Goal: Task Accomplishment & Management: Complete application form

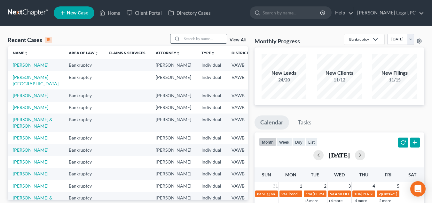
click at [200, 40] on input "search" at bounding box center [204, 38] width 45 height 9
type input "a"
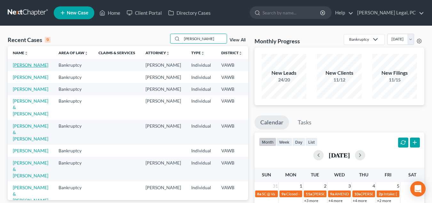
type input "[PERSON_NAME]"
click at [22, 65] on link "[PERSON_NAME]" at bounding box center [31, 64] width 36 height 5
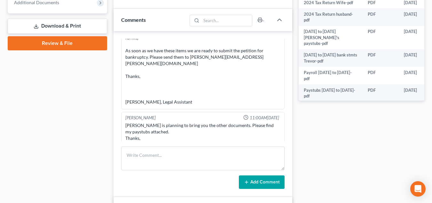
scroll to position [1493, 0]
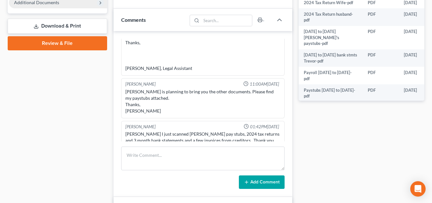
click at [52, 5] on span "Additional Documents" at bounding box center [58, 3] width 98 height 12
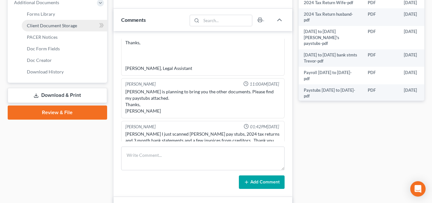
click at [55, 23] on span "Client Document Storage" at bounding box center [52, 25] width 50 height 5
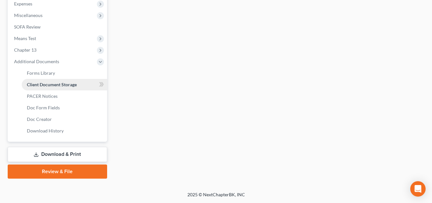
scroll to position [148, 0]
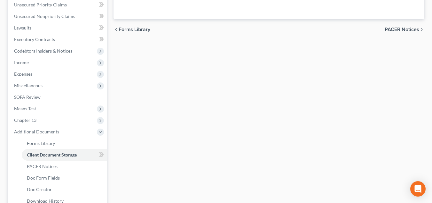
select select "0"
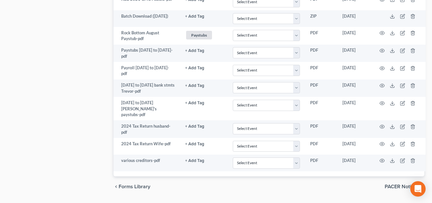
scroll to position [512, 0]
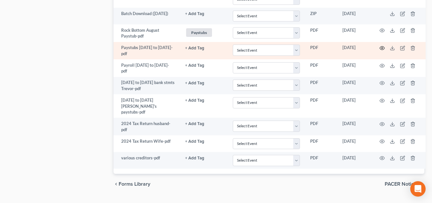
click at [383, 49] on icon "button" at bounding box center [382, 47] width 5 height 5
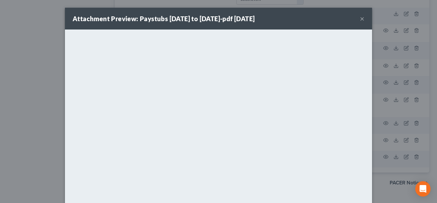
click at [363, 20] on div "Attachment Preview: Paystubs [DATE] to [DATE]-pdf [DATE] ×" at bounding box center [218, 19] width 307 height 22
click at [360, 20] on button "×" at bounding box center [362, 19] width 4 height 8
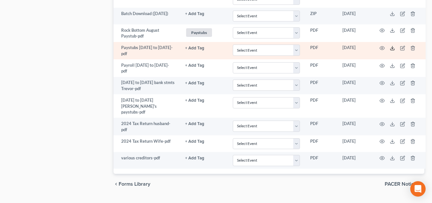
click at [393, 45] on icon at bounding box center [392, 47] width 5 height 5
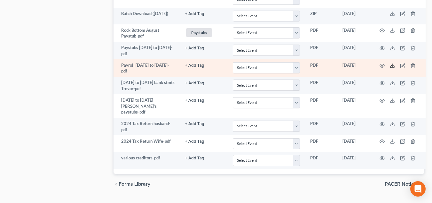
click at [393, 64] on icon at bounding box center [392, 65] width 5 height 5
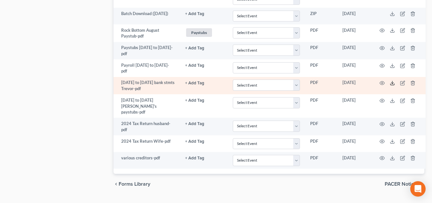
click at [395, 80] on icon at bounding box center [392, 82] width 5 height 5
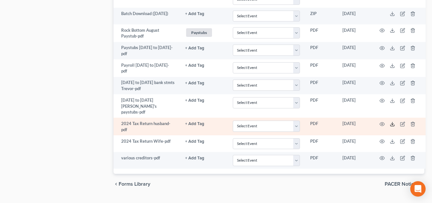
click at [393, 121] on icon at bounding box center [392, 123] width 5 height 5
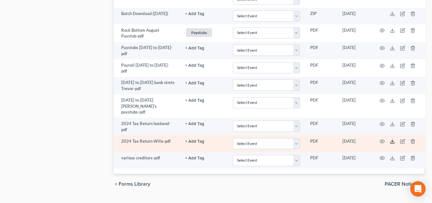
click at [395, 139] on icon at bounding box center [392, 141] width 5 height 5
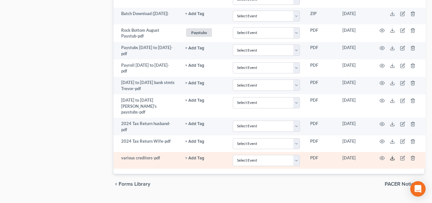
click at [392, 155] on icon at bounding box center [392, 157] width 5 height 5
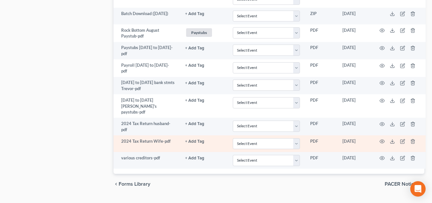
click at [196, 136] on td "+ Add Tag Select an option or create one 2nd Course Bank Stmt Car Title credit …" at bounding box center [204, 143] width 48 height 17
click at [196, 139] on button "+ Add Tag" at bounding box center [194, 141] width 19 height 4
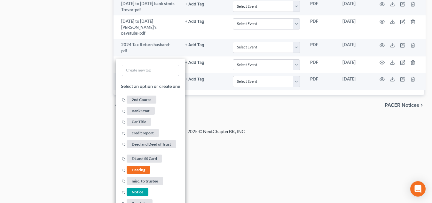
scroll to position [625, 0]
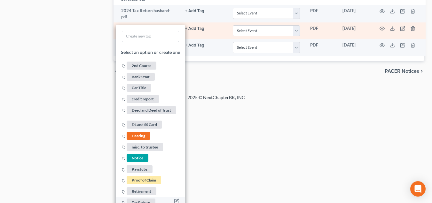
click at [137, 198] on span "Tax Return" at bounding box center [141, 202] width 29 height 8
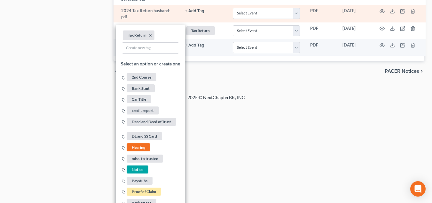
click at [196, 9] on button "+ Add Tag" at bounding box center [194, 11] width 19 height 4
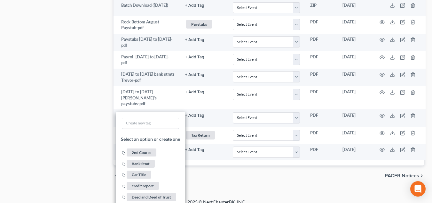
scroll to position [607, 0]
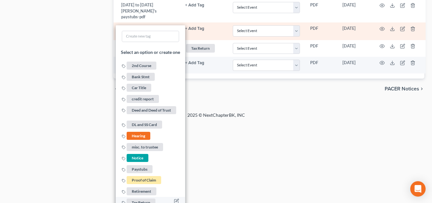
click at [147, 198] on span "Tax Return" at bounding box center [141, 202] width 29 height 8
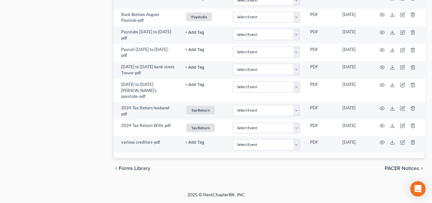
scroll to position [520, 0]
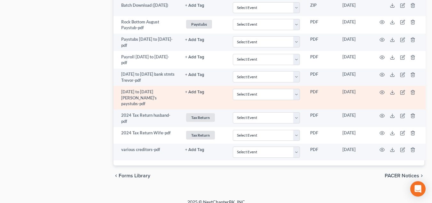
click at [191, 90] on button "+ Add Tag" at bounding box center [194, 92] width 19 height 4
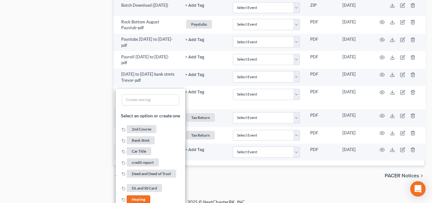
scroll to position [584, 0]
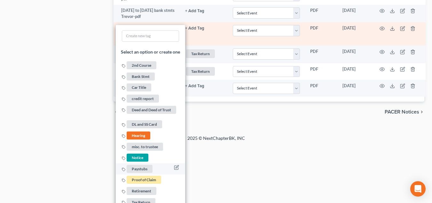
click at [131, 166] on span "Paystubs" at bounding box center [140, 169] width 26 height 8
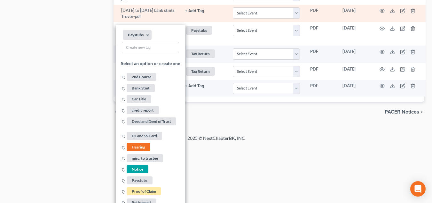
click at [194, 9] on button "+ Add Tag" at bounding box center [194, 11] width 19 height 4
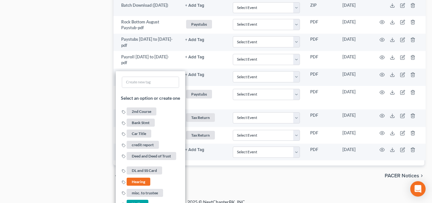
scroll to position [572, 0]
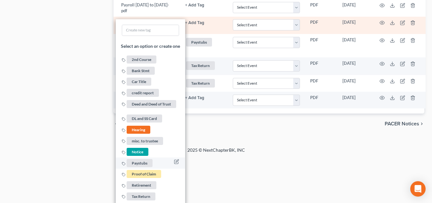
click at [138, 162] on span "Paystubs" at bounding box center [140, 163] width 26 height 8
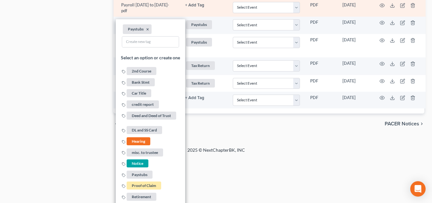
click at [188, 4] on button "+ Add Tag" at bounding box center [194, 5] width 19 height 4
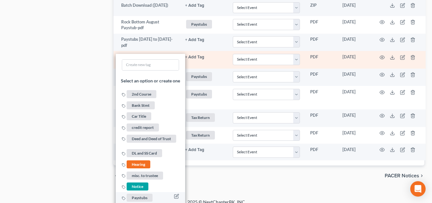
click at [141, 195] on span "Paystubs" at bounding box center [140, 197] width 26 height 8
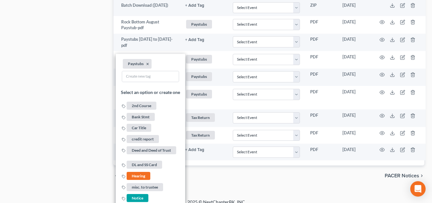
click at [264, 175] on div "chevron_left Forms Library PACER Notices chevron_right" at bounding box center [269, 175] width 311 height 20
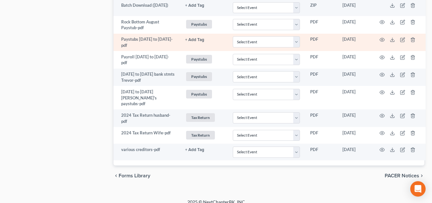
click at [197, 38] on button "+ Add Tag" at bounding box center [194, 40] width 19 height 4
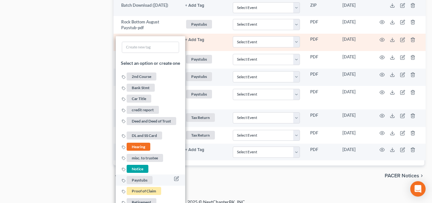
click at [137, 177] on span "Paystubs" at bounding box center [140, 180] width 26 height 8
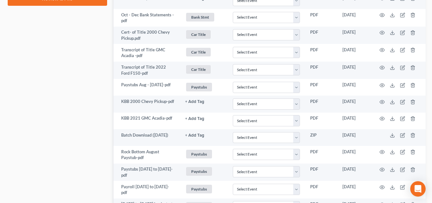
scroll to position [96, 0]
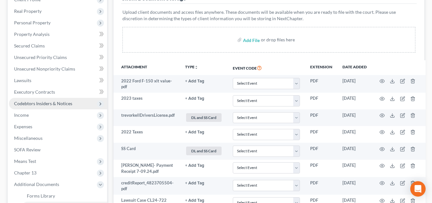
click at [56, 107] on span "Codebtors Insiders & Notices" at bounding box center [58, 104] width 98 height 12
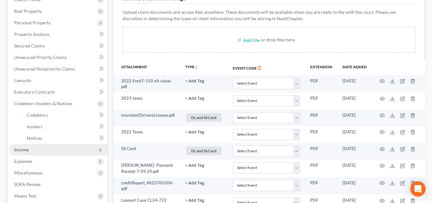
click at [43, 151] on span "Income" at bounding box center [58, 150] width 98 height 12
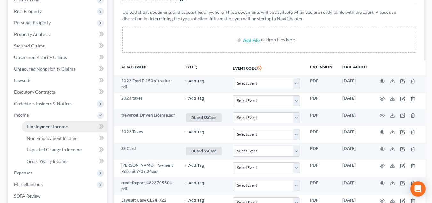
click at [45, 128] on span "Employment Income" at bounding box center [47, 126] width 41 height 5
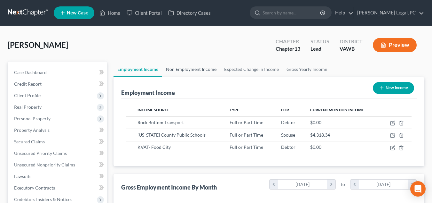
scroll to position [115, 174]
click at [310, 68] on link "Gross Yearly Income" at bounding box center [307, 68] width 48 height 15
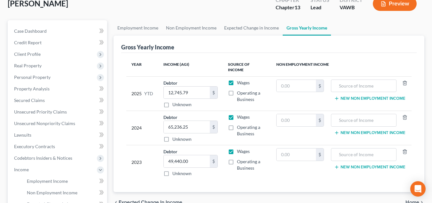
scroll to position [43, 0]
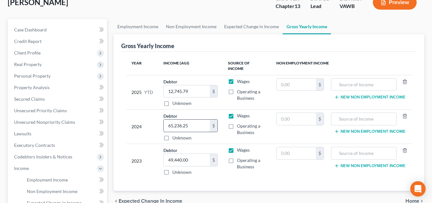
click at [194, 121] on input "65,236.25" at bounding box center [187, 125] width 46 height 12
drag, startPoint x: 193, startPoint y: 122, endPoint x: 182, endPoint y: 120, distance: 10.6
click at [182, 120] on input "65,236.25" at bounding box center [187, 125] width 46 height 12
type input "65,237.00"
click at [204, 101] on td "Debtor 12,745.79 $ Unknown Balance Undetermined 12,745.79 $ Unknown" at bounding box center [190, 92] width 65 height 34
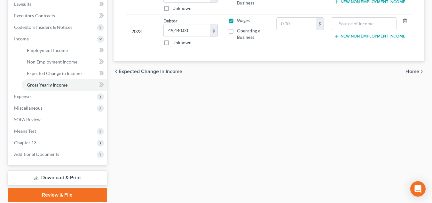
scroll to position [177, 0]
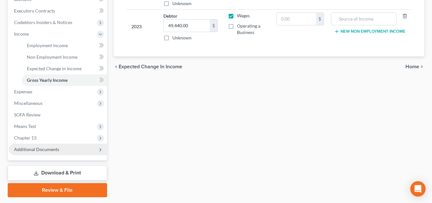
click at [84, 153] on span "Additional Documents" at bounding box center [58, 149] width 98 height 12
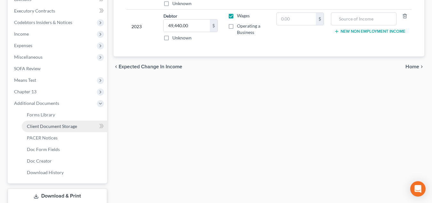
click at [63, 128] on span "Client Document Storage" at bounding box center [52, 125] width 50 height 5
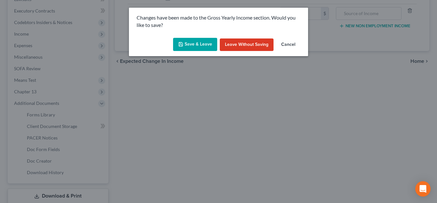
click at [183, 40] on button "Save & Leave" at bounding box center [195, 44] width 44 height 13
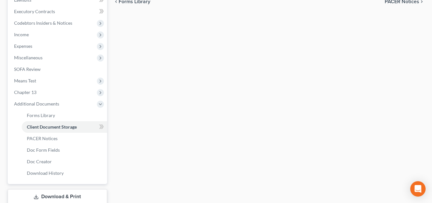
select select "0"
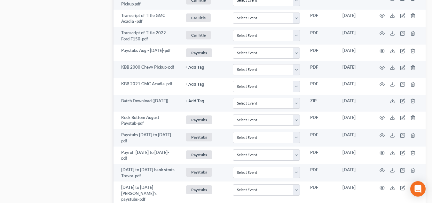
scroll to position [434, 0]
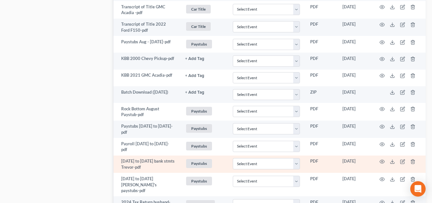
click at [197, 163] on span "Paystubs" at bounding box center [199, 163] width 26 height 9
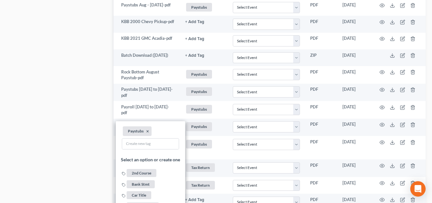
scroll to position [474, 0]
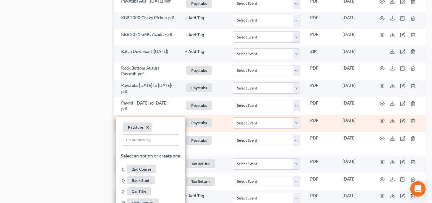
click at [148, 127] on button "×" at bounding box center [147, 128] width 3 height 6
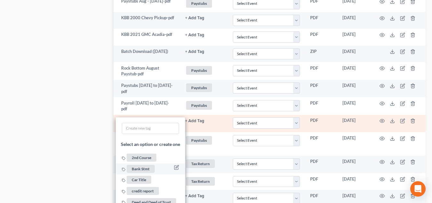
click at [143, 168] on span "Bank Stmt" at bounding box center [141, 169] width 28 height 8
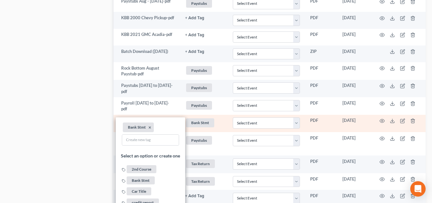
click at [224, 125] on td "Bank Stmt + Add Tag Bank Stmt × Select an option or create one 2nd Course Bank …" at bounding box center [204, 124] width 48 height 18
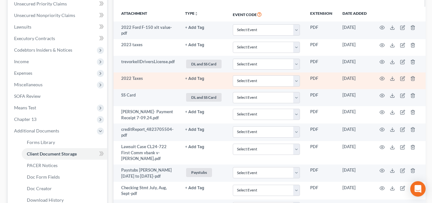
scroll to position [137, 0]
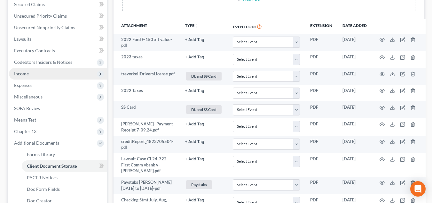
click at [25, 75] on span "Income" at bounding box center [21, 73] width 15 height 5
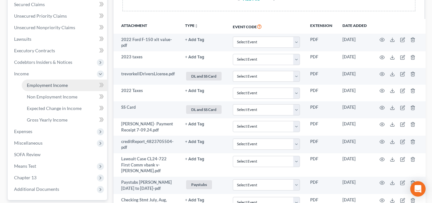
click at [60, 86] on span "Employment Income" at bounding box center [47, 84] width 41 height 5
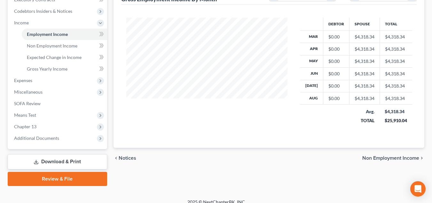
scroll to position [195, 0]
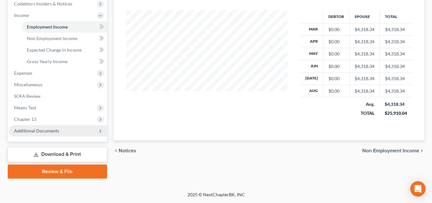
click at [52, 130] on span "Additional Documents" at bounding box center [36, 130] width 45 height 5
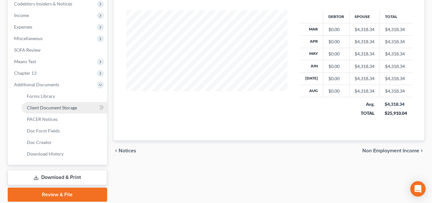
click at [63, 109] on span "Client Document Storage" at bounding box center [52, 107] width 50 height 5
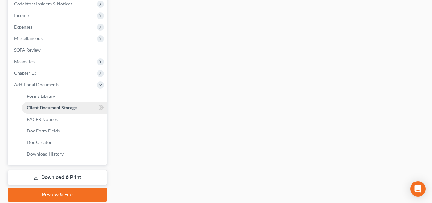
scroll to position [93, 0]
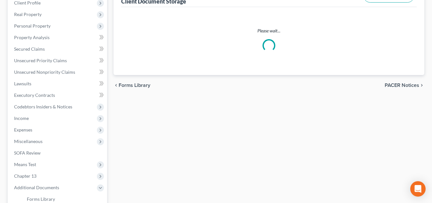
select select "0"
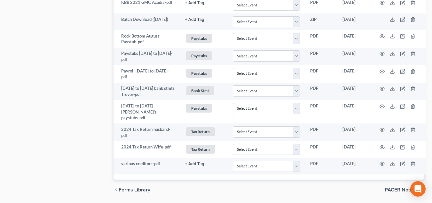
scroll to position [520, 0]
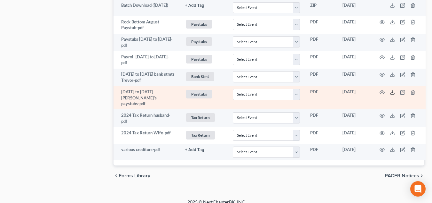
click at [393, 90] on icon at bounding box center [392, 92] width 5 height 5
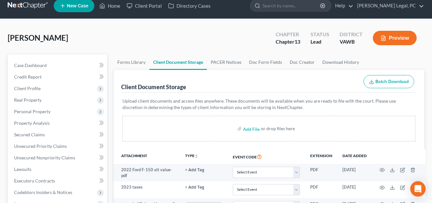
scroll to position [81, 0]
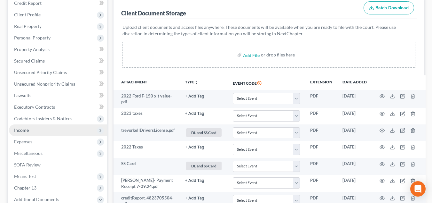
click at [50, 132] on span "Income" at bounding box center [58, 130] width 98 height 12
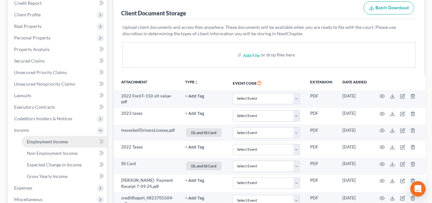
click at [49, 139] on span "Employment Income" at bounding box center [47, 141] width 41 height 5
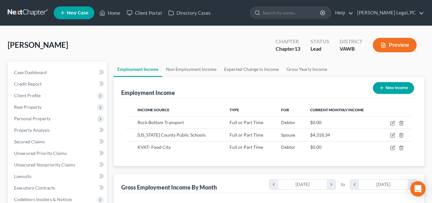
scroll to position [166, 0]
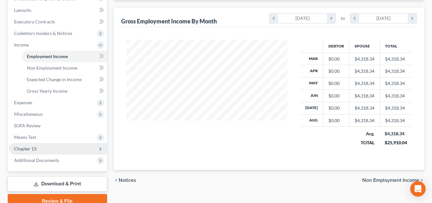
click at [88, 151] on span "Chapter 13" at bounding box center [58, 149] width 98 height 12
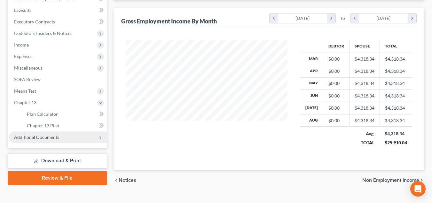
click at [60, 135] on span "Additional Documents" at bounding box center [58, 137] width 98 height 12
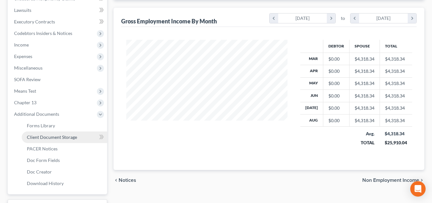
click at [60, 139] on span "Client Document Storage" at bounding box center [52, 136] width 50 height 5
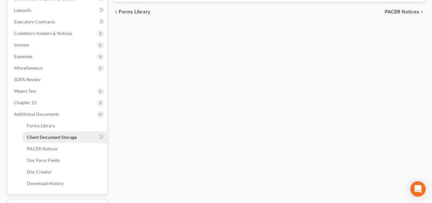
scroll to position [67, 0]
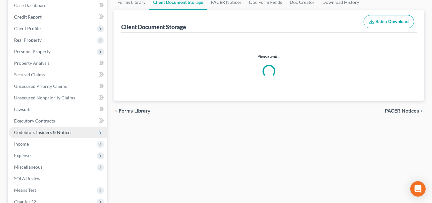
select select "0"
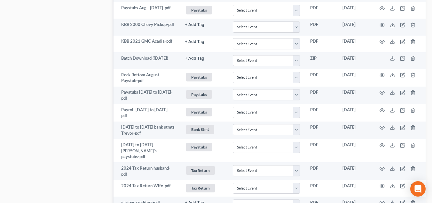
scroll to position [469, 0]
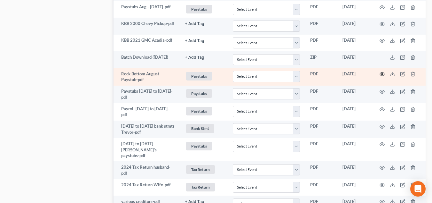
click at [382, 73] on icon "button" at bounding box center [382, 73] width 5 height 5
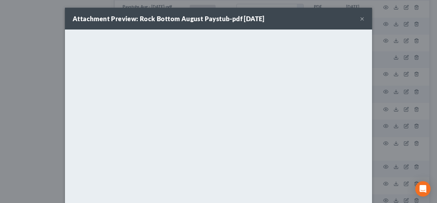
click at [360, 22] on button "×" at bounding box center [362, 19] width 4 height 8
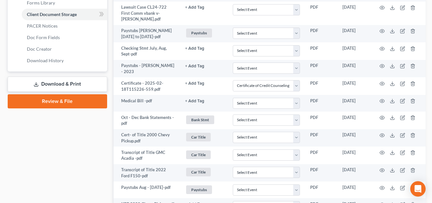
scroll to position [287, 0]
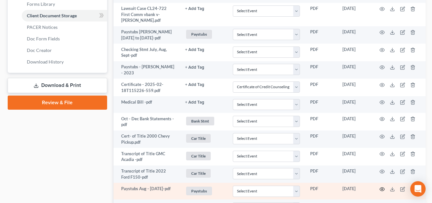
click at [383, 188] on circle "button" at bounding box center [382, 188] width 1 height 1
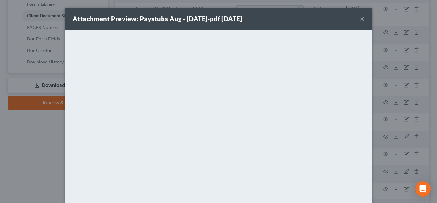
click at [360, 18] on button "×" at bounding box center [362, 19] width 4 height 8
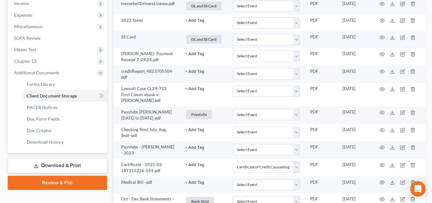
scroll to position [206, 0]
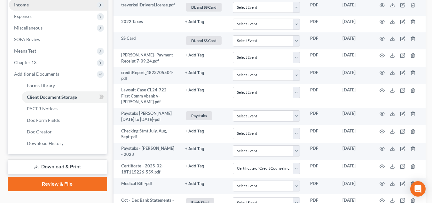
click at [52, 3] on span "Income" at bounding box center [58, 5] width 98 height 12
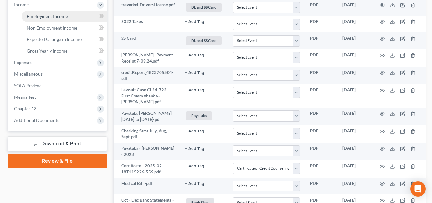
click at [45, 13] on span "Employment Income" at bounding box center [47, 15] width 41 height 5
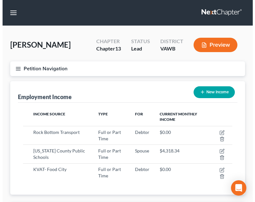
scroll to position [105, 222]
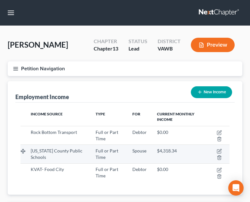
click at [171, 152] on span "$4,318.34" at bounding box center [167, 150] width 20 height 5
click at [219, 150] on icon "button" at bounding box center [219, 151] width 5 height 5
select select "0"
select select "48"
select select "1"
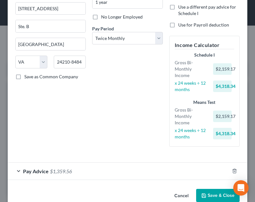
scroll to position [89, 0]
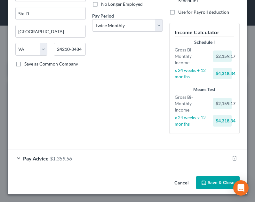
click at [100, 162] on div "Pay Advice $1,359.56" at bounding box center [119, 158] width 222 height 17
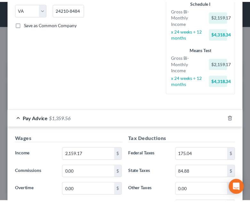
scroll to position [0, 0]
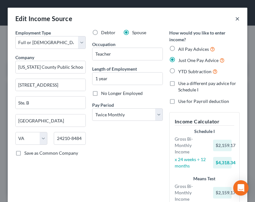
click at [235, 18] on button "×" at bounding box center [237, 19] width 4 height 8
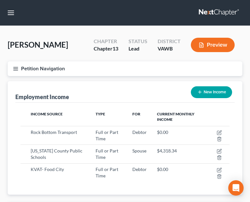
scroll to position [319983, 319866]
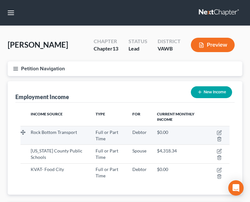
click at [177, 136] on td "$0.00" at bounding box center [179, 135] width 54 height 19
click at [220, 138] on polyline "button" at bounding box center [220, 138] width 4 height 0
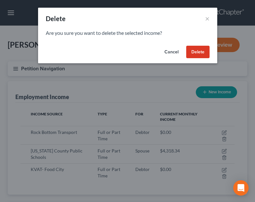
click at [178, 54] on button "Cancel" at bounding box center [171, 52] width 24 height 13
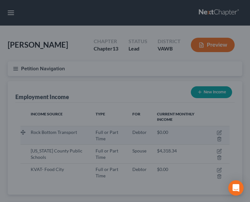
scroll to position [105, 222]
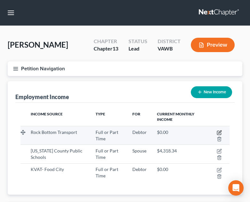
click at [221, 133] on icon "button" at bounding box center [220, 132] width 3 height 3
select select "0"
select select "48"
select select "3"
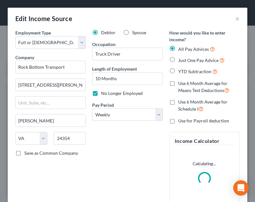
scroll to position [107, 227]
click at [119, 93] on span "No Longer Employed" at bounding box center [122, 93] width 42 height 5
click at [108, 93] on input "No Longer Employed" at bounding box center [106, 92] width 4 height 4
click at [119, 93] on span "No Longer Employed" at bounding box center [122, 93] width 42 height 5
click at [108, 93] on input "No Longer Employed" at bounding box center [106, 92] width 4 height 4
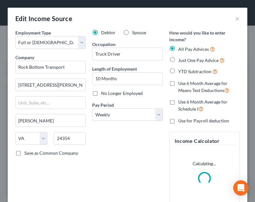
checkbox input "true"
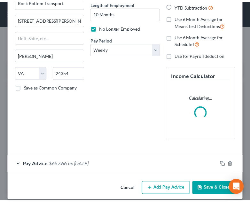
scroll to position [68, 0]
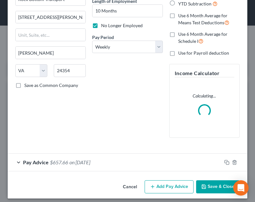
click at [208, 186] on button "Save & Close" at bounding box center [218, 187] width 44 height 13
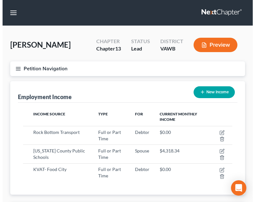
scroll to position [319983, 319866]
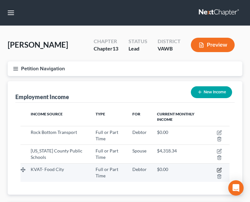
click at [220, 171] on icon "button" at bounding box center [219, 170] width 5 height 5
select select "0"
select select "48"
select select "3"
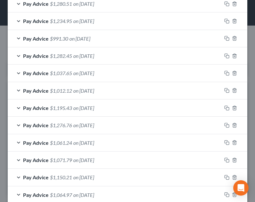
scroll to position [546, 0]
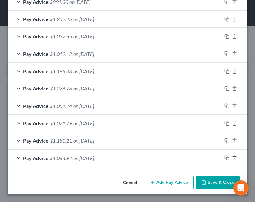
click at [235, 159] on line "button" at bounding box center [235, 158] width 0 height 1
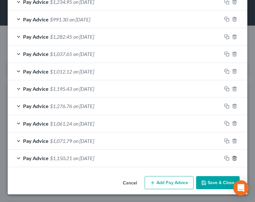
click at [235, 159] on line "button" at bounding box center [235, 158] width 0 height 1
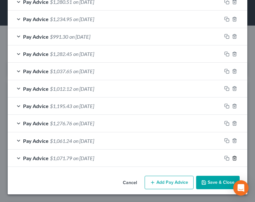
click at [235, 159] on line "button" at bounding box center [235, 158] width 0 height 1
click at [235, 142] on line "button" at bounding box center [235, 141] width 0 height 1
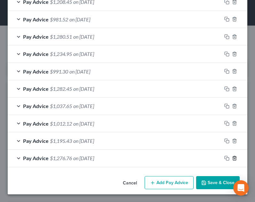
click at [235, 159] on line "button" at bounding box center [235, 158] width 0 height 1
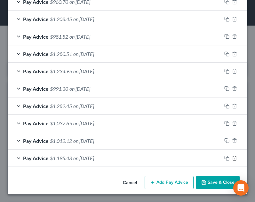
click at [235, 159] on line "button" at bounding box center [235, 158] width 0 height 1
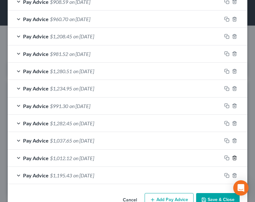
click at [235, 159] on line "button" at bounding box center [235, 158] width 0 height 1
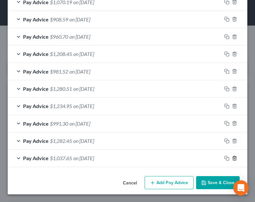
click at [235, 159] on line "button" at bounding box center [235, 158] width 0 height 1
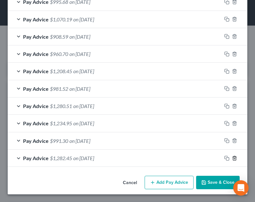
click at [235, 159] on line "button" at bounding box center [235, 158] width 0 height 1
click at [235, 142] on line "button" at bounding box center [235, 141] width 0 height 1
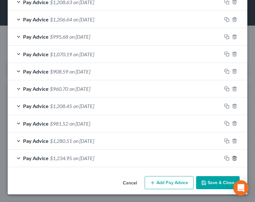
click at [235, 159] on line "button" at bounding box center [235, 158] width 0 height 1
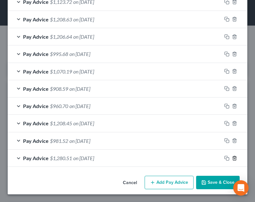
click at [235, 159] on line "button" at bounding box center [235, 158] width 0 height 1
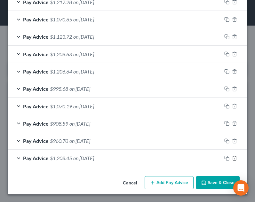
click at [235, 159] on line "button" at bounding box center [235, 158] width 0 height 1
click at [235, 142] on line "button" at bounding box center [235, 141] width 0 height 1
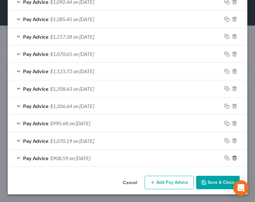
click at [235, 159] on line "button" at bounding box center [235, 158] width 0 height 1
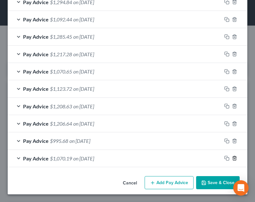
click at [235, 159] on line "button" at bounding box center [235, 158] width 0 height 1
click at [235, 142] on line "button" at bounding box center [235, 141] width 0 height 1
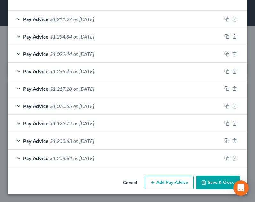
click at [235, 159] on line "button" at bounding box center [235, 158] width 0 height 1
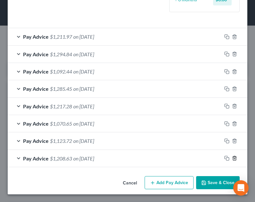
click at [235, 159] on line "button" at bounding box center [235, 158] width 0 height 1
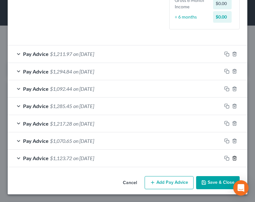
click at [235, 159] on line "button" at bounding box center [235, 158] width 0 height 1
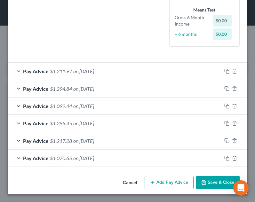
click at [235, 159] on line "button" at bounding box center [235, 158] width 0 height 1
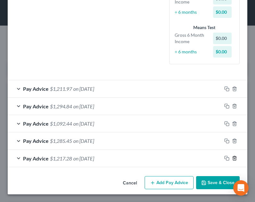
click at [235, 159] on line "button" at bounding box center [235, 158] width 0 height 1
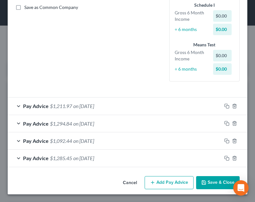
scroll to position [146, 0]
click at [235, 159] on line "button" at bounding box center [235, 158] width 0 height 1
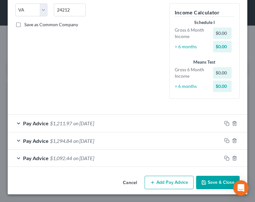
scroll to position [129, 0]
click at [162, 182] on button "Add Pay Advice" at bounding box center [169, 182] width 49 height 13
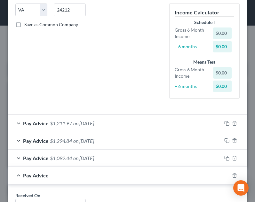
click at [125, 45] on div "Debtor Spouse Occupation Length of Employment 7 months No Longer Employed Pay P…" at bounding box center [127, 2] width 77 height 203
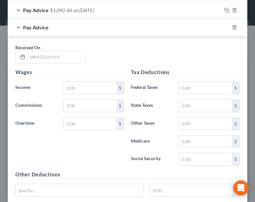
scroll to position [281, 0]
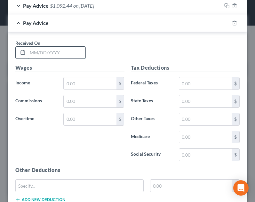
click at [52, 54] on input "text" at bounding box center [57, 53] width 58 height 12
click at [60, 53] on input "text" at bounding box center [57, 53] width 58 height 12
type input "[DATE]"
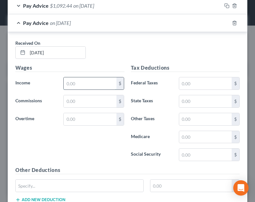
click at [82, 86] on input "text" at bounding box center [90, 83] width 52 height 12
type input "1,502.07"
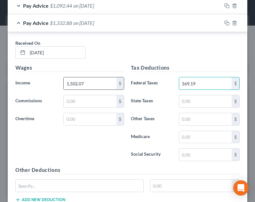
type input "169.19"
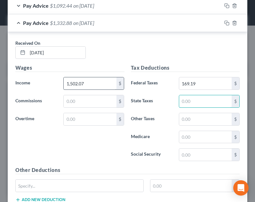
type input "1"
type input "70.99"
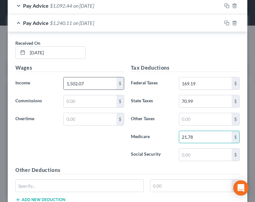
type input "21.78"
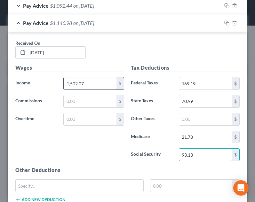
type input "93.13"
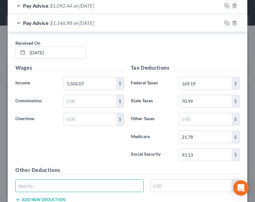
click at [114, 47] on div "Received On * [DATE]" at bounding box center [127, 52] width 231 height 25
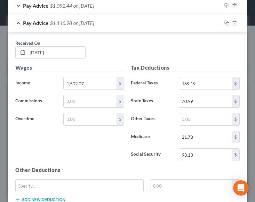
click at [121, 22] on div "Pay Advice $1,146.98 on [DATE]" at bounding box center [115, 22] width 214 height 17
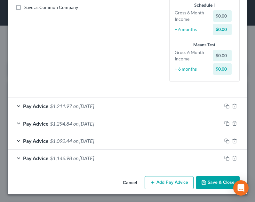
scroll to position [146, 0]
click at [159, 178] on button "Add Pay Advice" at bounding box center [169, 182] width 49 height 13
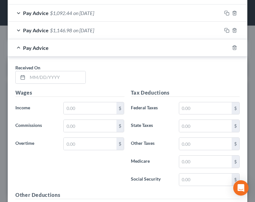
scroll to position [282, 0]
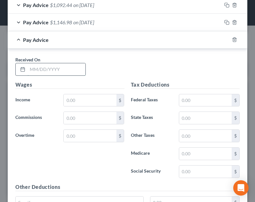
click at [47, 73] on input "text" at bounding box center [57, 69] width 58 height 12
type input "[DATE]"
click at [80, 109] on div "Wages Income * $ Commissions $ Overtime $" at bounding box center [70, 132] width 116 height 102
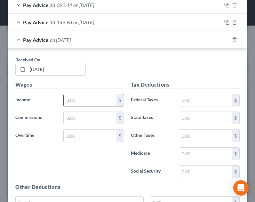
click at [77, 96] on input "text" at bounding box center [90, 100] width 52 height 12
type input "1,469.72"
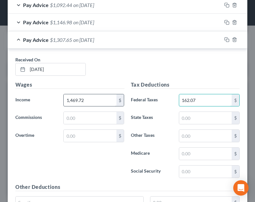
type input "162.07"
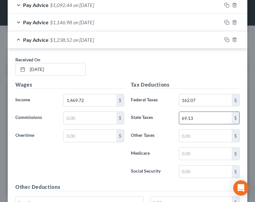
type input "69.13"
type input "21.31"
type input "91.12"
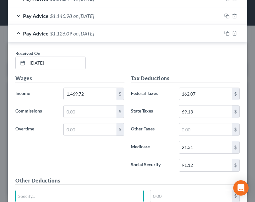
click at [168, 76] on h5 "Tax Deductions" at bounding box center [185, 79] width 109 height 8
click at [161, 34] on div "Pay Advice $1,126.09 on [DATE]" at bounding box center [115, 33] width 214 height 17
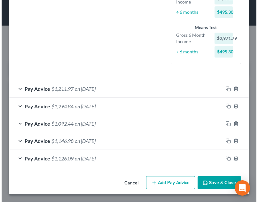
scroll to position [163, 0]
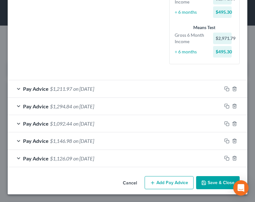
click at [175, 181] on button "Add Pay Advice" at bounding box center [169, 182] width 49 height 13
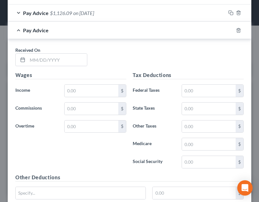
scroll to position [308, 0]
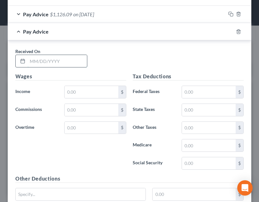
click at [56, 63] on input "text" at bounding box center [58, 61] width 60 height 12
type input "[DATE]"
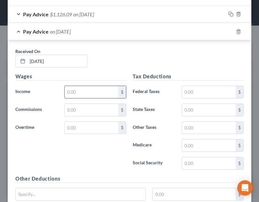
click at [82, 94] on input "text" at bounding box center [92, 92] width 54 height 12
click at [88, 93] on input "text" at bounding box center [92, 92] width 54 height 12
type input "1,627.61"
click at [207, 94] on input "text" at bounding box center [209, 92] width 54 height 12
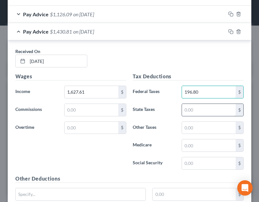
type input "196.80"
click at [208, 110] on input "text" at bounding box center [209, 110] width 54 height 12
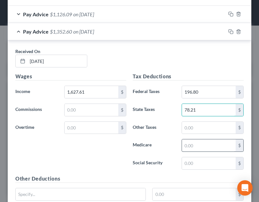
type input "78.21"
click at [195, 147] on input "text" at bounding box center [209, 146] width 54 height 12
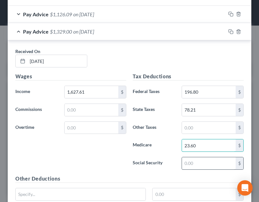
type input "23.60"
click at [198, 162] on input "text" at bounding box center [209, 163] width 54 height 12
type input "100.91"
click at [200, 177] on h5 "Other Deductions" at bounding box center [129, 179] width 229 height 8
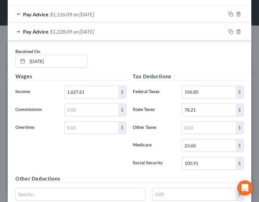
click at [189, 36] on div "Pay Advice $1,228.09 on [DATE]" at bounding box center [117, 31] width 218 height 17
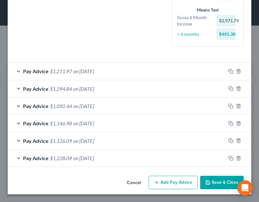
scroll to position [181, 0]
click at [166, 181] on button "Add Pay Advice" at bounding box center [173, 182] width 49 height 13
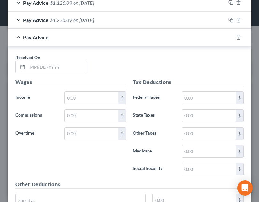
scroll to position [327, 0]
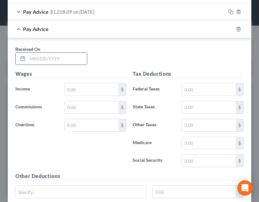
click at [52, 60] on input "text" at bounding box center [58, 59] width 60 height 12
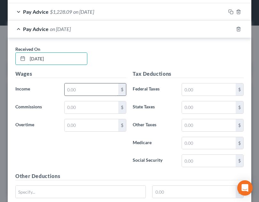
type input "[DATE]"
click at [83, 93] on input "text" at bounding box center [92, 90] width 54 height 12
click at [97, 88] on input "text" at bounding box center [92, 90] width 54 height 12
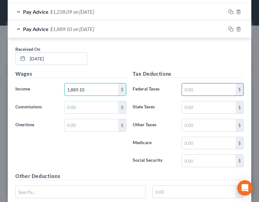
type input "1,889.10"
click at [206, 90] on input "text" at bounding box center [209, 90] width 54 height 12
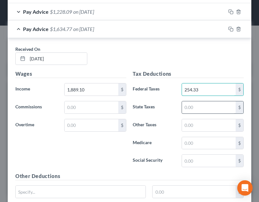
type input "254.33"
click at [206, 110] on input "text" at bounding box center [209, 107] width 54 height 12
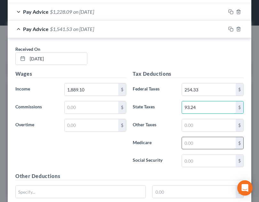
type input "93.24"
click at [197, 142] on input "text" at bounding box center [209, 143] width 54 height 12
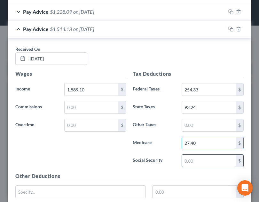
type input "27.40"
click at [197, 162] on input "text" at bounding box center [209, 161] width 54 height 12
type input "117.12"
click at [198, 175] on h5 "Other Deductions" at bounding box center [129, 177] width 229 height 8
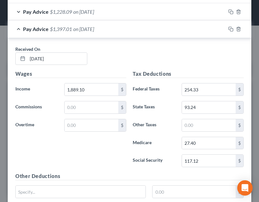
click at [149, 27] on div "Pay Advice $1,397.01 on [DATE]" at bounding box center [117, 28] width 218 height 17
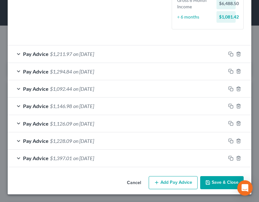
scroll to position [198, 0]
click at [179, 177] on button "Add Pay Advice" at bounding box center [173, 182] width 49 height 13
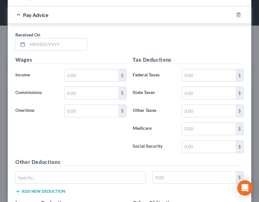
scroll to position [360, 0]
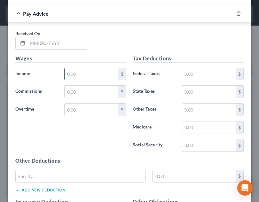
click at [68, 75] on input "text" at bounding box center [92, 74] width 54 height 12
type input "1,524.07"
click at [60, 31] on div "Received On *" at bounding box center [51, 40] width 78 height 20
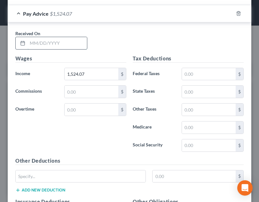
click at [66, 44] on input "text" at bounding box center [58, 43] width 60 height 12
click at [73, 45] on input "text" at bounding box center [58, 43] width 60 height 12
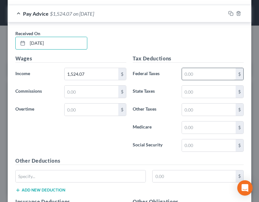
type input "[DATE]"
click at [209, 75] on input "text" at bounding box center [209, 74] width 54 height 12
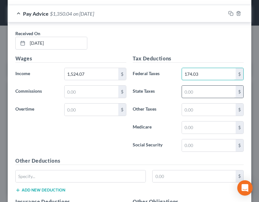
type input "174.03"
click at [183, 91] on input "text" at bounding box center [209, 92] width 54 height 12
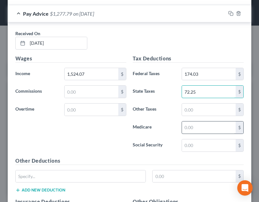
type input "72.25"
click at [206, 127] on input "text" at bounding box center [209, 128] width 54 height 12
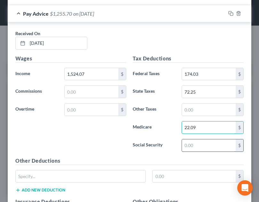
type input "22.09"
click at [204, 146] on input "text" at bounding box center [209, 146] width 54 height 12
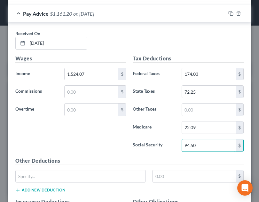
type input "94.50"
click at [205, 159] on h5 "Other Deductions" at bounding box center [129, 161] width 229 height 8
click at [137, 23] on div "Received On * [DATE] Wages Income * 1,524.07 $ Commissions $ Overtime $ Tax Ded…" at bounding box center [130, 180] width 244 height 316
click at [136, 14] on div "Pay Advice $1,161.20 on [DATE]" at bounding box center [117, 13] width 218 height 17
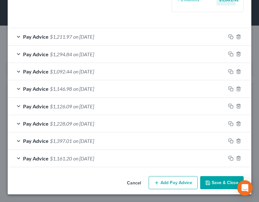
scroll to position [215, 0]
click at [176, 184] on button "Add Pay Advice" at bounding box center [173, 182] width 49 height 13
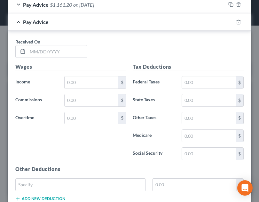
scroll to position [371, 0]
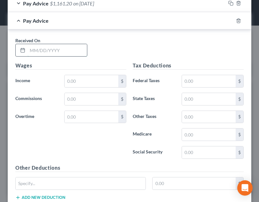
click at [60, 50] on input "text" at bounding box center [58, 50] width 60 height 12
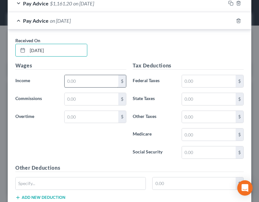
type input "[DATE]"
click at [78, 80] on input "text" at bounding box center [92, 81] width 54 height 12
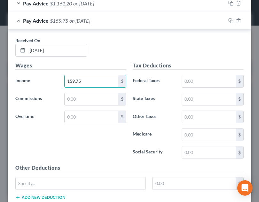
drag, startPoint x: 87, startPoint y: 79, endPoint x: 56, endPoint y: 80, distance: 31.7
click at [56, 80] on div "Income * 159.75 $" at bounding box center [70, 81] width 117 height 13
click at [99, 82] on input "159.75" at bounding box center [92, 81] width 54 height 12
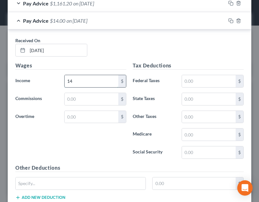
click at [77, 84] on input "14" at bounding box center [92, 81] width 54 height 12
type input "1,459.19"
click at [197, 77] on input "text" at bounding box center [209, 81] width 54 height 12
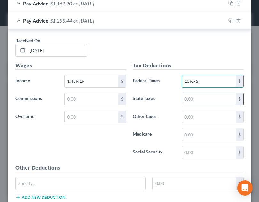
type input "159.75"
click at [200, 97] on input "text" at bounding box center [209, 99] width 54 height 12
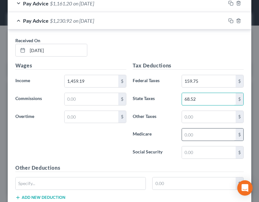
type input "68.52"
click at [204, 136] on input "text" at bounding box center [209, 135] width 54 height 12
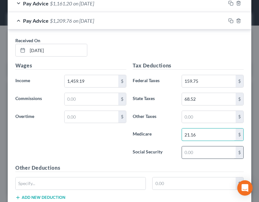
type input "21.16"
click at [205, 151] on input "text" at bounding box center [209, 153] width 54 height 12
type input "90.47"
click at [207, 169] on h5 "Other Deductions" at bounding box center [129, 168] width 229 height 8
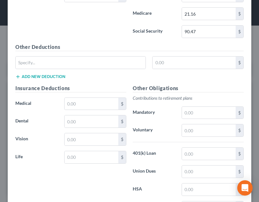
scroll to position [493, 0]
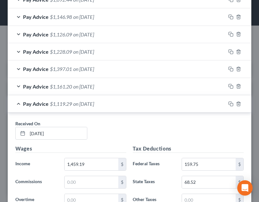
click at [127, 99] on div "Pay Advice $1,119.29 on [DATE]" at bounding box center [117, 103] width 218 height 17
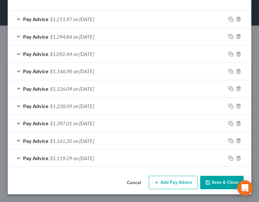
scroll to position [233, 0]
click at [172, 181] on button "Add Pay Advice" at bounding box center [173, 182] width 49 height 13
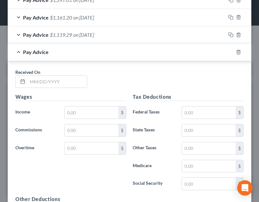
scroll to position [395, 0]
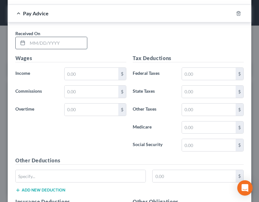
click at [70, 49] on input "text" at bounding box center [58, 43] width 60 height 12
click at [60, 45] on input "text" at bounding box center [58, 43] width 60 height 12
drag, startPoint x: 60, startPoint y: 44, endPoint x: 17, endPoint y: 40, distance: 43.3
click at [17, 40] on div "04172025" at bounding box center [51, 43] width 72 height 13
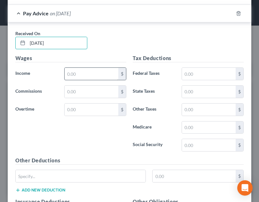
type input "[DATE]"
click at [87, 72] on input "text" at bounding box center [92, 74] width 54 height 12
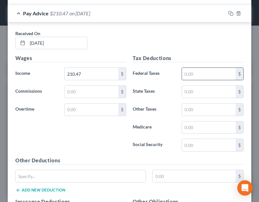
click at [195, 74] on input "text" at bounding box center [209, 74] width 54 height 12
type input "1,689.73"
click at [200, 71] on input "text" at bounding box center [209, 74] width 54 height 12
type input "210.47"
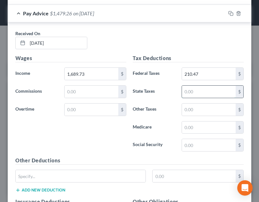
click at [195, 88] on input "text" at bounding box center [209, 92] width 54 height 12
type input "81.78"
click at [196, 124] on input "text" at bounding box center [209, 128] width 54 height 12
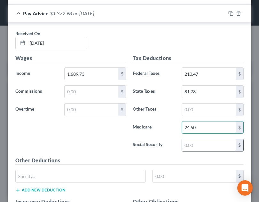
type input "24.50"
click at [191, 147] on input "text" at bounding box center [209, 145] width 54 height 12
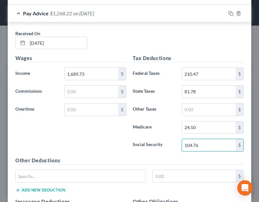
type input "104.76"
click at [196, 157] on h5 "Other Deductions" at bounding box center [129, 161] width 229 height 8
click at [158, 15] on div "Pay Advice $1,268.22 on [DATE]" at bounding box center [117, 13] width 218 height 17
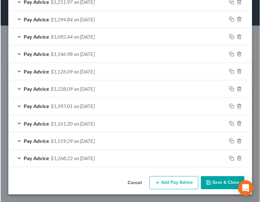
scroll to position [250, 0]
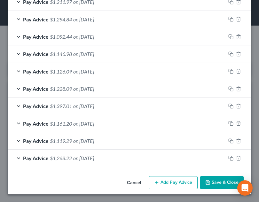
click at [169, 180] on button "Add Pay Advice" at bounding box center [173, 182] width 49 height 13
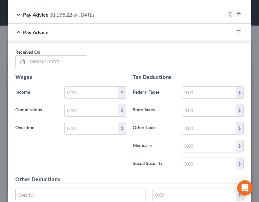
scroll to position [397, 0]
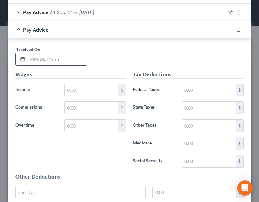
click at [69, 54] on input "text" at bounding box center [58, 59] width 60 height 12
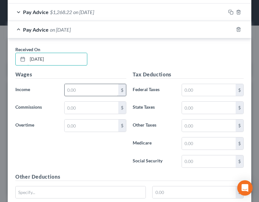
type input "[DATE]"
click at [86, 85] on input "text" at bounding box center [92, 90] width 54 height 12
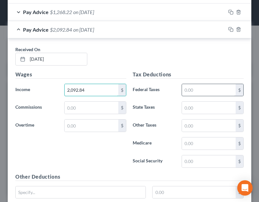
type input "2,092.84"
click at [208, 88] on input "text" at bounding box center [209, 90] width 54 height 12
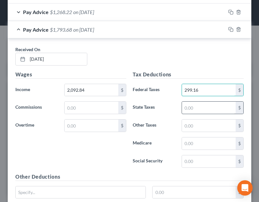
type input "299.16"
click at [207, 110] on input "text" at bounding box center [209, 108] width 54 height 12
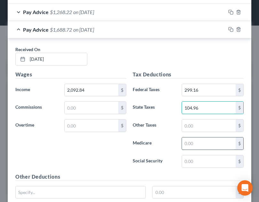
type input "104.96"
click at [199, 142] on input "text" at bounding box center [209, 144] width 54 height 12
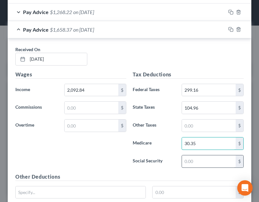
type input "30.35"
click at [203, 156] on input "text" at bounding box center [209, 162] width 54 height 12
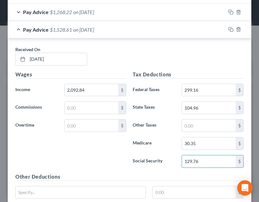
type input "129.76"
click at [208, 175] on h5 "Other Deductions" at bounding box center [129, 177] width 229 height 8
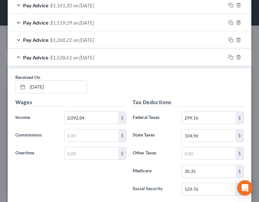
click at [132, 58] on div "Pay Advice $1,528.61 on [DATE]" at bounding box center [117, 57] width 218 height 17
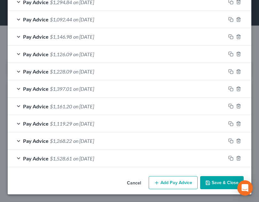
scroll to position [268, 0]
click at [173, 182] on button "Add Pay Advice" at bounding box center [173, 182] width 49 height 13
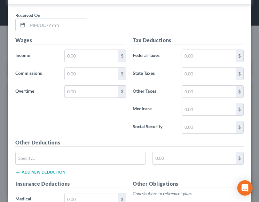
scroll to position [450, 0]
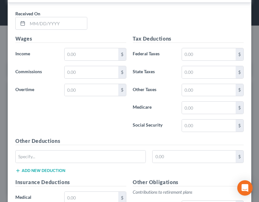
click at [159, 25] on div "Received On *" at bounding box center [129, 22] width 235 height 25
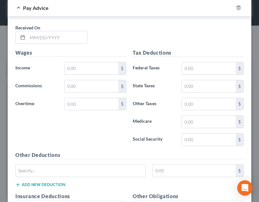
scroll to position [437, 0]
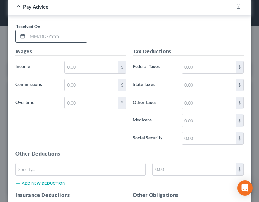
click at [67, 40] on input "text" at bounding box center [58, 36] width 60 height 12
type input "[DATE]"
click at [89, 74] on div "Wages Income * $ Commissions $ Overtime $" at bounding box center [70, 99] width 117 height 102
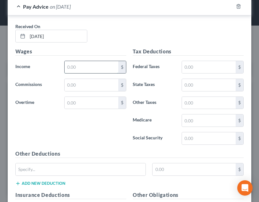
click at [88, 69] on input "text" at bounding box center [92, 67] width 54 height 12
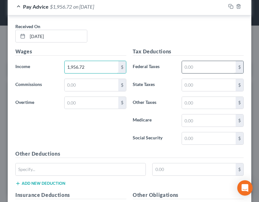
type input "1,956.72"
click at [211, 64] on input "text" at bounding box center [209, 67] width 54 height 12
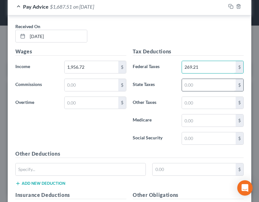
type input "269.21"
click at [185, 87] on input "text" at bounding box center [209, 85] width 54 height 12
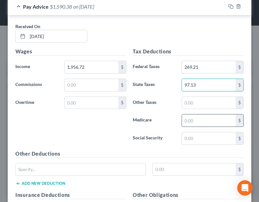
type input "97.13"
click at [190, 127] on input "text" at bounding box center [209, 121] width 54 height 12
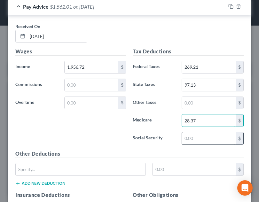
type input "28.37"
click at [191, 140] on input "text" at bounding box center [209, 139] width 54 height 12
type input "121.31"
click at [195, 152] on h5 "Other Deductions" at bounding box center [129, 154] width 229 height 8
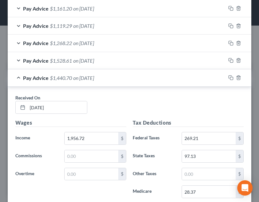
click at [147, 81] on div "Pay Advice $1,440.70 on [DATE]" at bounding box center [117, 77] width 218 height 17
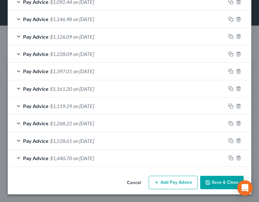
scroll to position [285, 0]
click at [164, 184] on button "Add Pay Advice" at bounding box center [173, 182] width 49 height 13
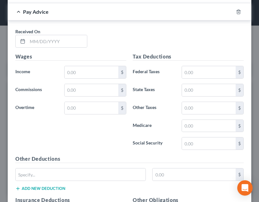
scroll to position [450, 0]
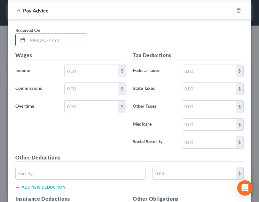
click at [66, 42] on input "text" at bounding box center [58, 40] width 60 height 12
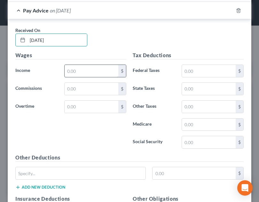
type input "[DATE]"
click at [86, 75] on input "text" at bounding box center [92, 71] width 54 height 12
click at [79, 73] on input "text" at bounding box center [92, 71] width 54 height 12
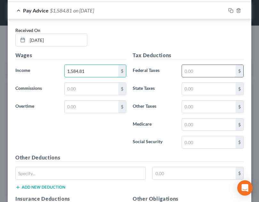
type input "1,584.81"
click at [216, 70] on input "text" at bounding box center [209, 71] width 54 height 12
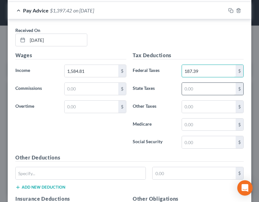
type input "187.39"
click at [222, 89] on input "text" at bounding box center [209, 89] width 54 height 12
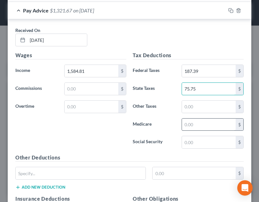
type input "75.75"
click at [200, 128] on input "text" at bounding box center [209, 125] width 54 height 12
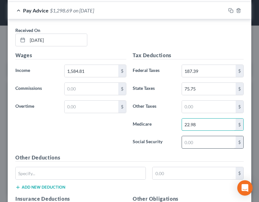
type input "22.98"
click at [201, 144] on input "text" at bounding box center [209, 142] width 54 height 12
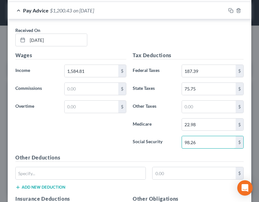
type input "98.26"
click at [202, 153] on div "Tax Deductions Federal Taxes 187.39 $ State Taxes 75.75 $ Other Taxes $ Medicar…" at bounding box center [188, 103] width 117 height 102
click at [175, 25] on div "Received On * [DATE] Wages Income * 1,584.81 $ Commissions $ Overtime $ Tax Ded…" at bounding box center [130, 177] width 244 height 316
click at [175, 19] on div "Pay Advice $1,200.43 on [DATE]" at bounding box center [117, 10] width 218 height 17
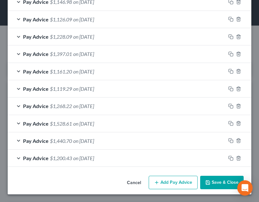
scroll to position [302, 0]
click at [172, 180] on button "Add Pay Advice" at bounding box center [173, 182] width 49 height 13
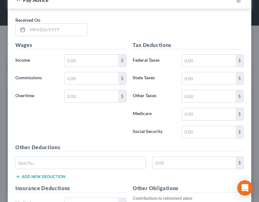
scroll to position [484, 0]
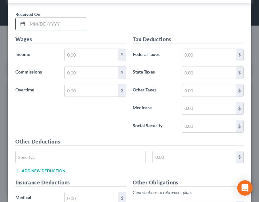
click at [66, 23] on input "text" at bounding box center [58, 24] width 60 height 12
type input "1"
type input "[DATE]"
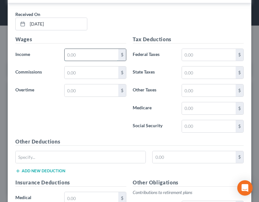
drag, startPoint x: 88, startPoint y: 57, endPoint x: 97, endPoint y: 53, distance: 9.7
click at [88, 57] on input "text" at bounding box center [92, 55] width 54 height 12
click at [77, 59] on input "text" at bounding box center [92, 55] width 54 height 12
type input "1,891.28"
click at [194, 58] on input "text" at bounding box center [209, 55] width 54 height 12
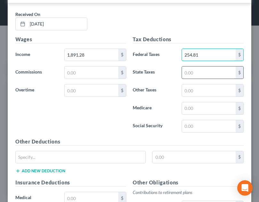
type input "254.81"
click at [204, 72] on input "text" at bounding box center [209, 73] width 54 height 12
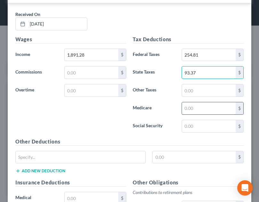
type input "93.37"
click at [194, 110] on input "text" at bounding box center [209, 108] width 54 height 12
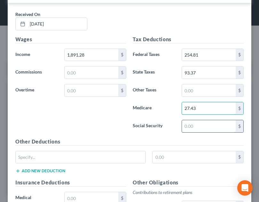
type input "27.43"
click at [193, 126] on input "text" at bounding box center [209, 126] width 54 height 12
type input "117.26"
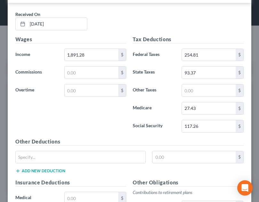
click at [195, 143] on h5 "Other Deductions" at bounding box center [129, 142] width 229 height 8
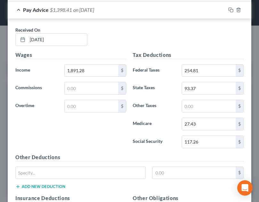
scroll to position [459, 0]
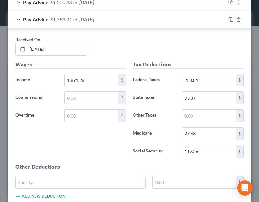
click at [154, 18] on div "Pay Advice $1,398.41 on [DATE]" at bounding box center [117, 19] width 218 height 17
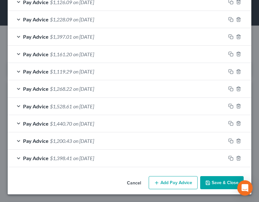
scroll to position [320, 0]
click at [163, 181] on button "Add Pay Advice" at bounding box center [173, 182] width 49 height 13
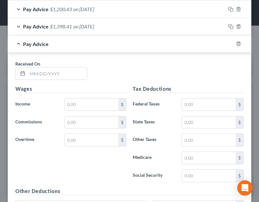
scroll to position [455, 0]
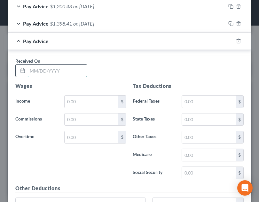
click at [67, 65] on input "text" at bounding box center [58, 71] width 60 height 12
type input "[DATE]"
click at [87, 105] on input "text" at bounding box center [92, 102] width 54 height 12
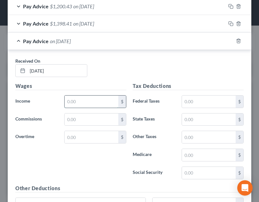
click at [101, 104] on input "text" at bounding box center [92, 102] width 54 height 12
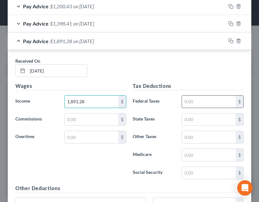
type input "1,891.28"
click at [206, 101] on input "text" at bounding box center [209, 102] width 54 height 12
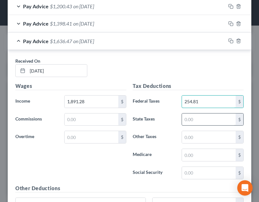
type input "254.81"
click at [203, 125] on input "text" at bounding box center [209, 120] width 54 height 12
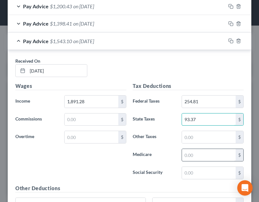
type input "93.37"
click at [207, 156] on input "text" at bounding box center [209, 155] width 54 height 12
type input "27.43"
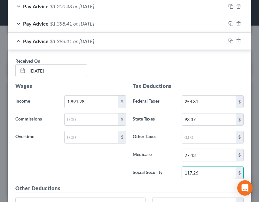
type input "117.26"
click at [216, 187] on h5 "Other Deductions" at bounding box center [129, 189] width 229 height 8
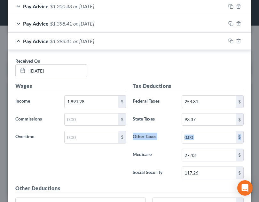
drag, startPoint x: 254, startPoint y: 128, endPoint x: 251, endPoint y: 120, distance: 8.7
click at [251, 120] on div "Edit Income Source × Employment Type * Select Full or [DEMOGRAPHIC_DATA] Employ…" at bounding box center [129, 101] width 259 height 202
click at [235, 87] on h5 "Tax Deductions" at bounding box center [188, 86] width 111 height 8
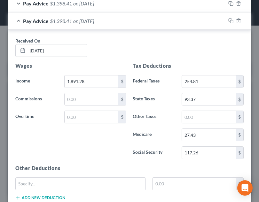
scroll to position [482, 0]
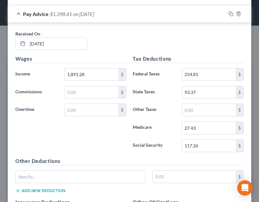
click at [130, 16] on div "Pay Advice $1,398.41 on [DATE]" at bounding box center [117, 13] width 218 height 17
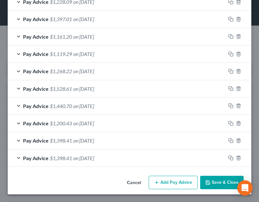
scroll to position [337, 0]
click at [165, 184] on button "Add Pay Advice" at bounding box center [173, 182] width 49 height 13
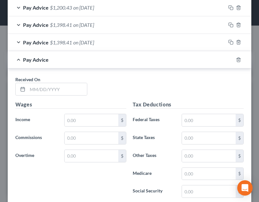
scroll to position [472, 0]
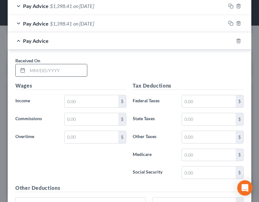
click at [47, 74] on input "text" at bounding box center [58, 70] width 60 height 12
click at [70, 73] on input "text" at bounding box center [58, 70] width 60 height 12
type input "[DATE]"
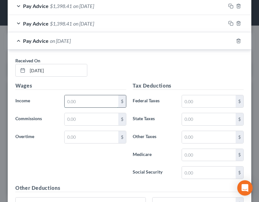
click at [82, 99] on input "text" at bounding box center [92, 101] width 54 height 12
click at [90, 100] on input "text" at bounding box center [92, 101] width 54 height 12
type input "1,657.30"
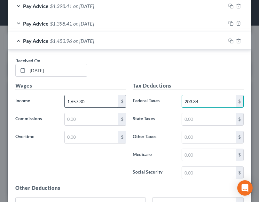
type input "203.34"
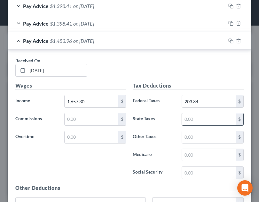
click at [196, 120] on input "text" at bounding box center [209, 119] width 54 height 12
type input "79.92"
click at [198, 156] on input "text" at bounding box center [209, 155] width 54 height 12
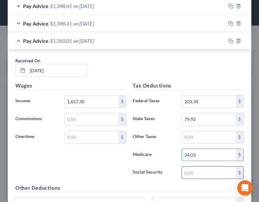
type input "24.03"
click at [188, 176] on input "text" at bounding box center [209, 173] width 54 height 12
type input "102.75"
click at [226, 65] on div "Received On * [DATE]" at bounding box center [129, 69] width 235 height 25
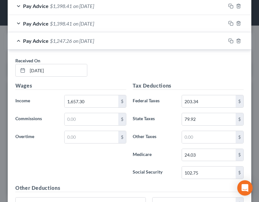
click at [186, 49] on div "Pay Advice $1,247.26 on [DATE]" at bounding box center [117, 40] width 218 height 17
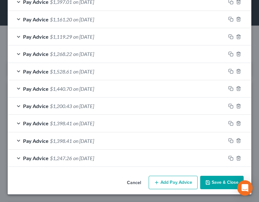
scroll to position [355, 0]
click at [181, 177] on button "Add Pay Advice" at bounding box center [173, 182] width 49 height 13
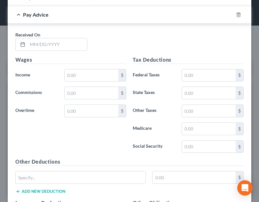
scroll to position [525, 0]
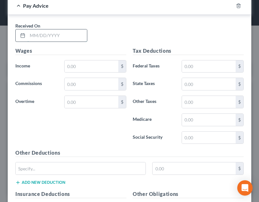
click at [62, 34] on input "text" at bounding box center [58, 35] width 60 height 12
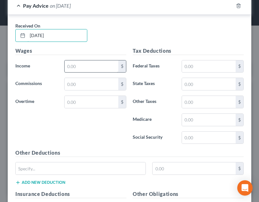
type input "[DATE]"
click at [83, 63] on input "text" at bounding box center [92, 66] width 54 height 12
click at [99, 67] on input "text" at bounding box center [92, 66] width 54 height 12
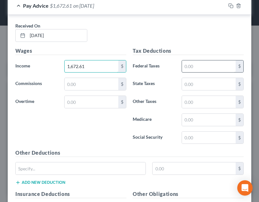
type input "1,672.61"
click at [194, 65] on input "text" at bounding box center [209, 66] width 54 height 12
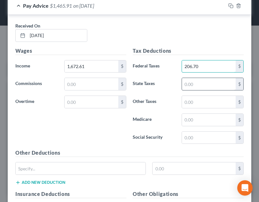
type input "206.70"
click at [196, 85] on input "text" at bounding box center [209, 84] width 54 height 12
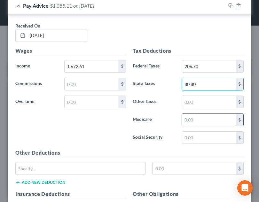
type input "80.80"
click at [187, 121] on input "text" at bounding box center [209, 120] width 54 height 12
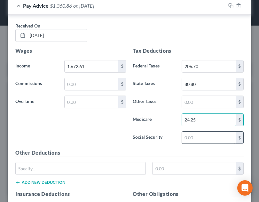
type input "24.25"
click at [196, 135] on input "text" at bounding box center [209, 138] width 54 height 12
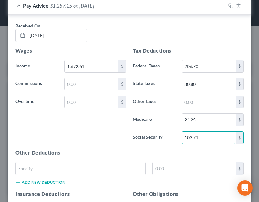
type input "103.71"
click at [189, 153] on h5 "Other Deductions" at bounding box center [129, 153] width 229 height 8
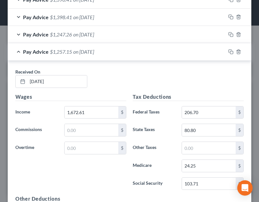
scroll to position [471, 0]
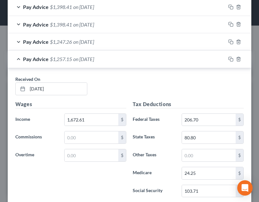
click at [139, 55] on div "Pay Advice $1,257.15 on [DATE]" at bounding box center [117, 59] width 218 height 17
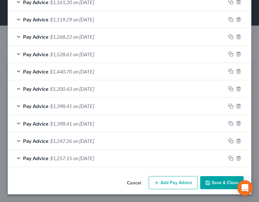
scroll to position [372, 0]
click at [168, 186] on button "Add Pay Advice" at bounding box center [173, 182] width 49 height 13
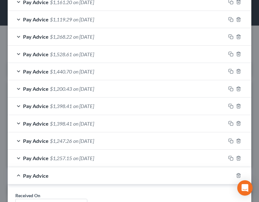
click at [142, 156] on div "Pay Advice $1,257.15 on [DATE]" at bounding box center [117, 158] width 218 height 17
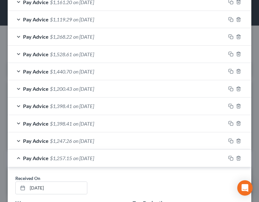
click at [142, 156] on div "Pay Advice $1,257.15 on [DATE]" at bounding box center [117, 158] width 218 height 17
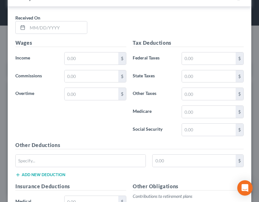
scroll to position [567, 0]
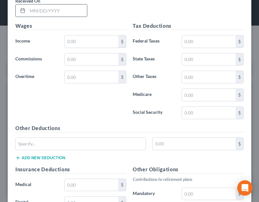
click at [62, 13] on input "text" at bounding box center [58, 10] width 60 height 12
click at [72, 13] on input "text" at bounding box center [58, 10] width 60 height 12
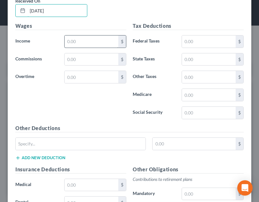
type input "[DATE]"
click at [86, 41] on input "text" at bounding box center [92, 42] width 54 height 12
click at [77, 44] on input "text" at bounding box center [92, 42] width 54 height 12
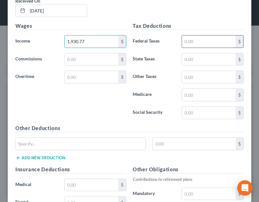
type input "1,930.77"
click at [190, 44] on input "text" at bounding box center [209, 42] width 54 height 12
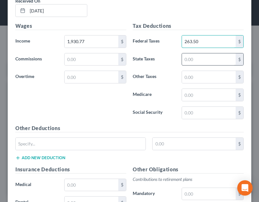
type input "263.50"
click at [195, 60] on input "text" at bounding box center [209, 59] width 54 height 12
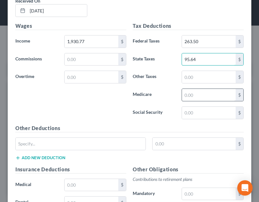
type input "95.64"
click at [200, 94] on input "text" at bounding box center [209, 95] width 54 height 12
type input "1"
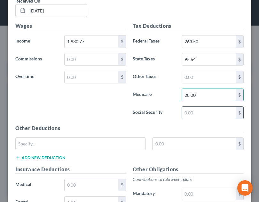
type input "28.00"
click at [204, 107] on input "text" at bounding box center [209, 113] width 54 height 12
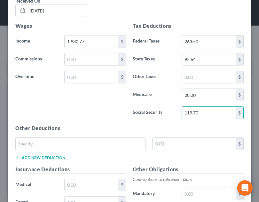
type input "119.70"
click at [161, 106] on div "Tax Deductions Federal Taxes 263.50 $ State Taxes 95.64 $ Other Taxes $ Medicar…" at bounding box center [188, 73] width 117 height 102
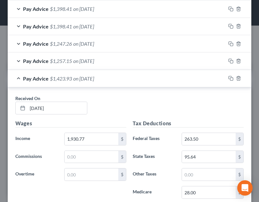
scroll to position [468, 0]
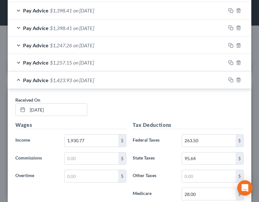
click at [128, 80] on div "Pay Advice $1,423.93 on [DATE]" at bounding box center [117, 80] width 218 height 17
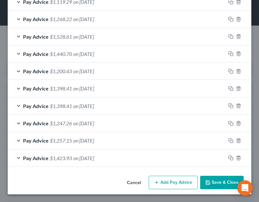
scroll to position [390, 0]
click at [185, 185] on button "Add Pay Advice" at bounding box center [173, 182] width 49 height 13
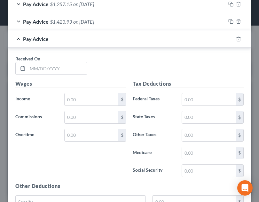
scroll to position [551, 0]
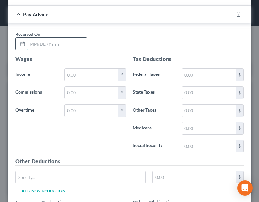
click at [68, 43] on input "text" at bounding box center [58, 44] width 60 height 12
type input "[DATE]"
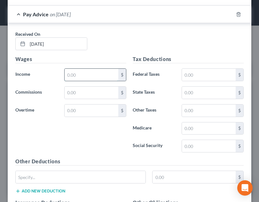
drag, startPoint x: 85, startPoint y: 74, endPoint x: 94, endPoint y: 70, distance: 10.2
click at [85, 74] on input "text" at bounding box center [92, 75] width 54 height 12
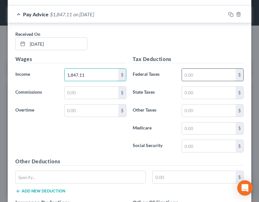
type input "1,847.11"
click at [213, 77] on input "text" at bounding box center [209, 75] width 54 height 12
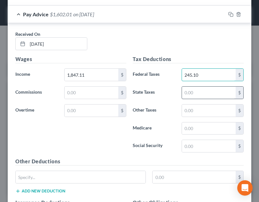
type input "245.10"
click at [214, 93] on input "text" at bounding box center [209, 93] width 54 height 12
type input "90.83"
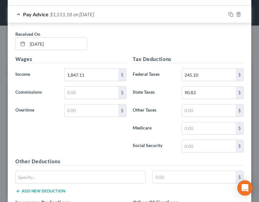
click at [205, 135] on div "Tax Deductions Federal Taxes 245.10 $ State Taxes 90.83 $ Other Taxes $ Medicar…" at bounding box center [188, 106] width 117 height 102
click at [202, 125] on input "text" at bounding box center [209, 129] width 54 height 12
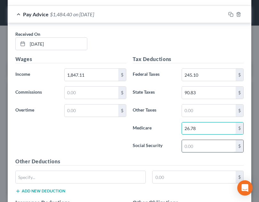
type input "26.78"
click at [198, 147] on input "text" at bounding box center [209, 146] width 54 height 12
type input "114.52"
click at [202, 158] on h5 "Other Deductions" at bounding box center [129, 162] width 229 height 8
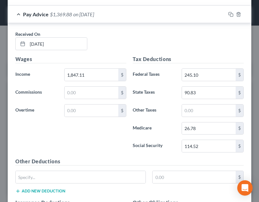
click at [150, 15] on div "Pay Advice $1,369.88 on [DATE]" at bounding box center [117, 14] width 218 height 17
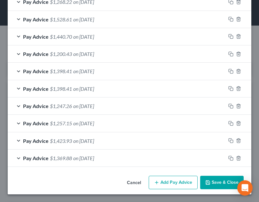
scroll to position [407, 0]
click at [173, 185] on button "Add Pay Advice" at bounding box center [173, 182] width 49 height 13
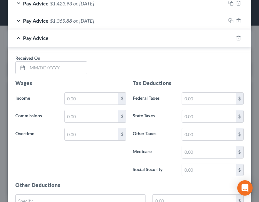
scroll to position [563, 0]
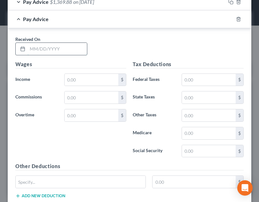
click at [64, 51] on input "text" at bounding box center [58, 49] width 60 height 12
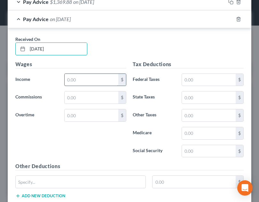
type input "[DATE]"
click at [101, 83] on input "text" at bounding box center [92, 80] width 54 height 12
click at [92, 82] on input "text" at bounding box center [92, 80] width 54 height 12
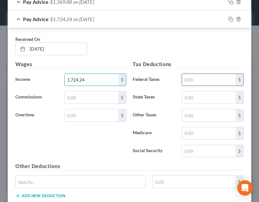
type input "1,724.24"
click at [191, 81] on input "text" at bounding box center [209, 80] width 54 height 12
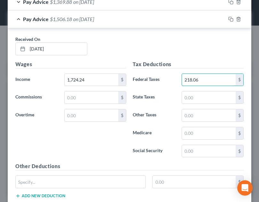
type input "218.06"
click at [196, 91] on div "Tax Deductions Federal Taxes 218.06 $ State Taxes $ Other Taxes $ Medicare $ So…" at bounding box center [188, 111] width 117 height 102
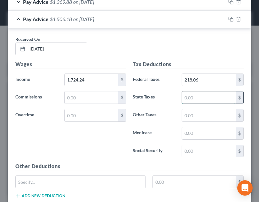
click at [197, 95] on input "text" at bounding box center [209, 98] width 54 height 12
type input "83.76"
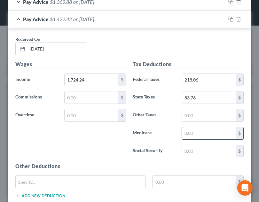
click at [193, 137] on input "text" at bounding box center [209, 133] width 54 height 12
type input "25.00"
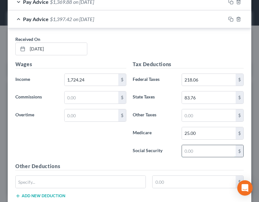
click at [197, 149] on input "text" at bounding box center [209, 151] width 54 height 12
type input "106.91"
click at [123, 149] on div "Wages Income * 1,724.24 $ Commissions $ Overtime $" at bounding box center [70, 111] width 117 height 102
click at [199, 15] on div "Pay Advice $1,290.51 on [DATE]" at bounding box center [117, 19] width 218 height 17
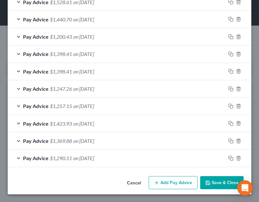
scroll to position [424, 0]
click at [176, 182] on button "Add Pay Advice" at bounding box center [173, 182] width 49 height 13
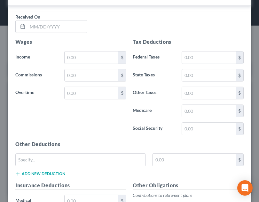
scroll to position [601, 0]
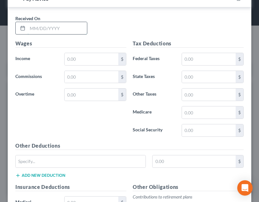
click at [59, 27] on input "text" at bounding box center [58, 28] width 60 height 12
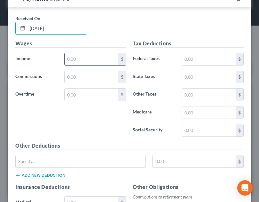
type input "[DATE]"
click at [82, 58] on input "text" at bounding box center [92, 59] width 54 height 12
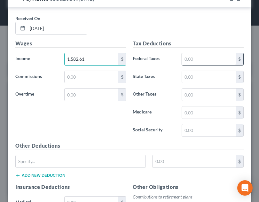
type input "1,582.61"
click at [205, 55] on input "text" at bounding box center [209, 59] width 54 height 12
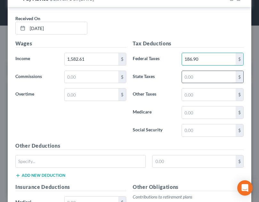
type input "186.90"
click at [204, 80] on input "text" at bounding box center [209, 77] width 54 height 12
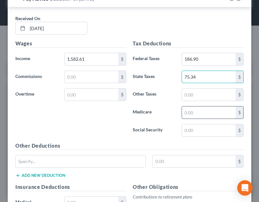
type input "75.34"
click at [209, 109] on input "text" at bounding box center [209, 113] width 54 height 12
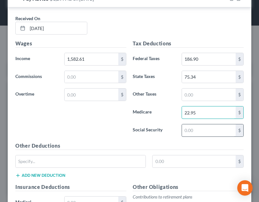
type input "22.95"
click at [205, 131] on input "text" at bounding box center [209, 131] width 54 height 12
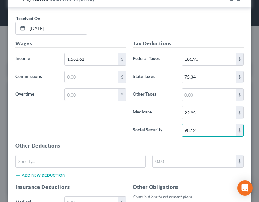
type input "98.12"
click at [205, 139] on div "Tax Deductions Federal Taxes 186.90 $ State Taxes 75.34 $ Other Taxes $ Medicar…" at bounding box center [188, 91] width 117 height 102
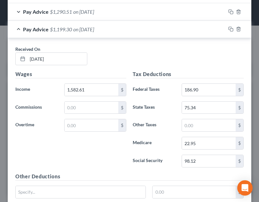
scroll to position [563, 0]
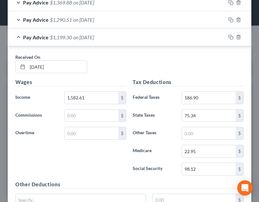
click at [158, 41] on div "Pay Advice $1,199.30 on [DATE]" at bounding box center [117, 37] width 218 height 17
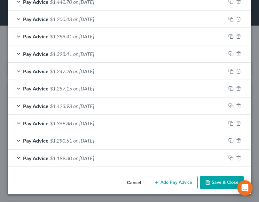
scroll to position [442, 0]
click at [170, 182] on button "Add Pay Advice" at bounding box center [173, 182] width 49 height 13
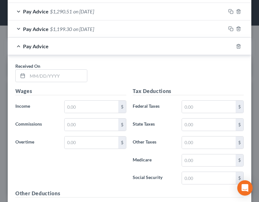
scroll to position [606, 0]
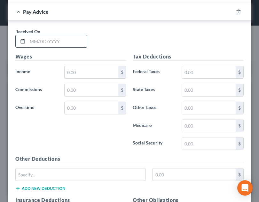
click at [52, 43] on input "text" at bounding box center [58, 41] width 60 height 12
type input "[DATE]"
click at [89, 69] on input "text" at bounding box center [92, 72] width 54 height 12
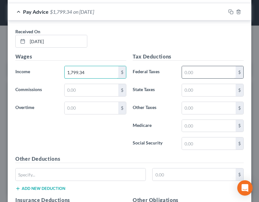
type input "1,799.34"
click at [194, 74] on input "text" at bounding box center [209, 72] width 54 height 12
type input "234.59"
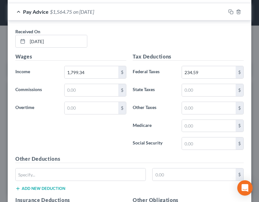
click at [201, 97] on div "Tax Deductions Federal Taxes 234.59 $ State Taxes $ Other Taxes $ Medicare $ So…" at bounding box center [188, 104] width 117 height 102
click at [201, 93] on input "text" at bounding box center [209, 90] width 54 height 12
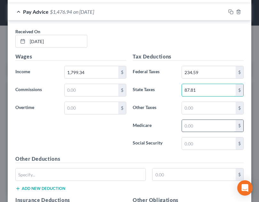
type input "87.81"
click at [205, 127] on input "text" at bounding box center [209, 126] width 54 height 12
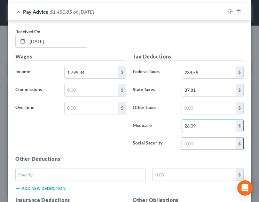
type input "26.09"
click at [194, 144] on input "text" at bounding box center [209, 144] width 54 height 12
type input "111.56"
click at [194, 159] on h5 "Other Deductions" at bounding box center [129, 159] width 229 height 8
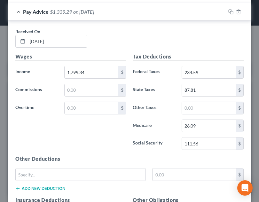
click at [142, 9] on div "Pay Advice $1,339.29 on [DATE]" at bounding box center [117, 11] width 218 height 17
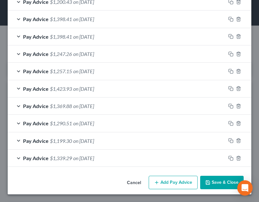
scroll to position [459, 0]
click at [174, 176] on div "Cancel Add Pay Advice Save & Close" at bounding box center [130, 183] width 244 height 21
click at [185, 179] on button "Add Pay Advice" at bounding box center [173, 182] width 49 height 13
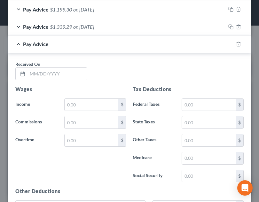
scroll to position [601, 0]
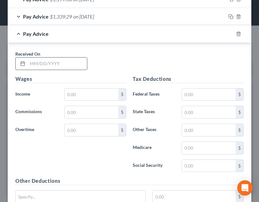
click at [52, 64] on input "text" at bounding box center [58, 64] width 60 height 12
type input "[DATE]"
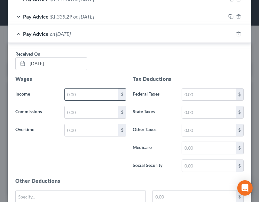
click at [77, 95] on input "text" at bounding box center [92, 95] width 54 height 12
type input "1,660.19"
click at [198, 97] on input "text" at bounding box center [209, 95] width 54 height 12
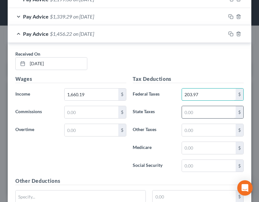
type input "203.97"
click at [199, 115] on input "text" at bounding box center [209, 112] width 54 height 12
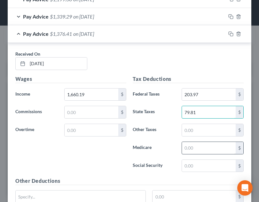
type input "79.81"
click at [206, 147] on input "text" at bounding box center [209, 148] width 54 height 12
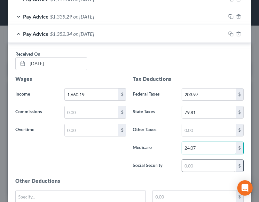
type input "24.07"
click at [184, 169] on input "text" at bounding box center [209, 166] width 54 height 12
type input "0"
click at [211, 166] on input "102" at bounding box center [209, 166] width 54 height 12
type input "102.93"
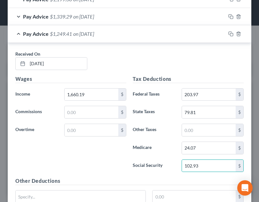
click at [181, 53] on div "Received On * [DATE]" at bounding box center [129, 63] width 235 height 25
click at [135, 36] on div "Pay Advice $1,249.41 on [DATE]" at bounding box center [117, 33] width 218 height 17
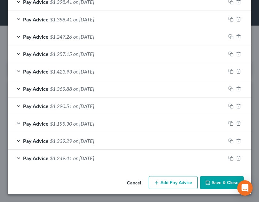
scroll to position [476, 0]
click at [174, 178] on button "Add Pay Advice" at bounding box center [173, 182] width 49 height 13
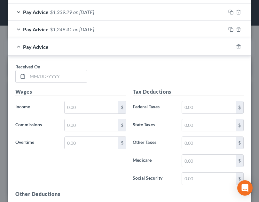
scroll to position [612, 0]
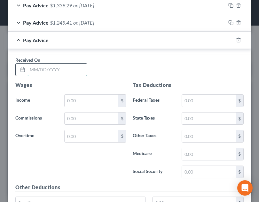
click at [50, 73] on input "text" at bounding box center [58, 70] width 60 height 12
type input "[DATE]"
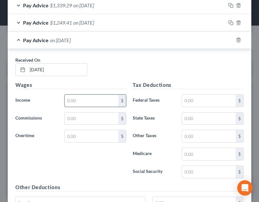
click at [78, 101] on input "text" at bounding box center [92, 101] width 54 height 12
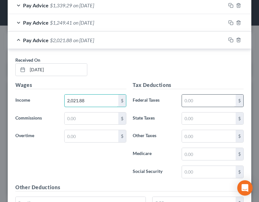
type input "2,021.88"
click at [209, 101] on input "text" at bounding box center [209, 101] width 54 height 12
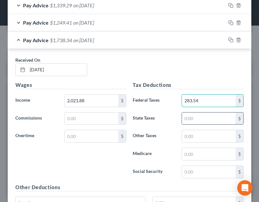
type input "283.54"
click at [195, 124] on input "text" at bounding box center [209, 119] width 54 height 12
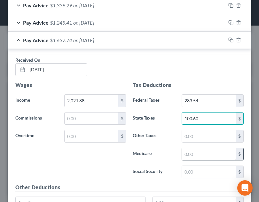
type input "100.60"
click at [197, 154] on input "text" at bounding box center [209, 154] width 54 height 12
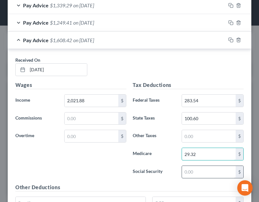
type input "29.32"
click at [201, 173] on input "text" at bounding box center [209, 172] width 54 height 12
type input "125.36"
click at [202, 165] on div "Tax Deductions Federal Taxes 283.54 $ State Taxes 100.60 $ Other Taxes $ Medica…" at bounding box center [188, 132] width 117 height 102
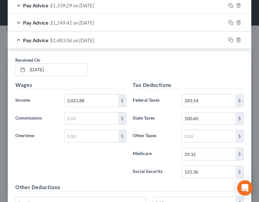
click at [181, 42] on div "Pay Advice $1,483.06 on [DATE]" at bounding box center [117, 40] width 218 height 17
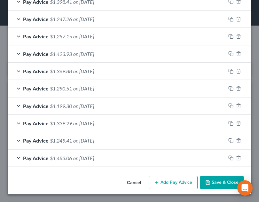
scroll to position [494, 0]
click at [169, 191] on div "Cancel Add Pay Advice Save & Close" at bounding box center [130, 183] width 244 height 21
click at [166, 185] on button "Add Pay Advice" at bounding box center [173, 182] width 49 height 13
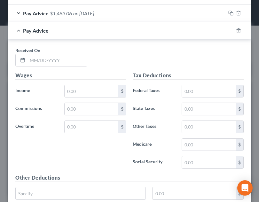
scroll to position [651, 0]
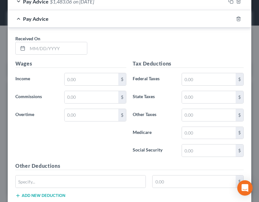
click at [67, 40] on div "Received On *" at bounding box center [51, 45] width 78 height 20
click at [65, 48] on input "text" at bounding box center [58, 48] width 60 height 12
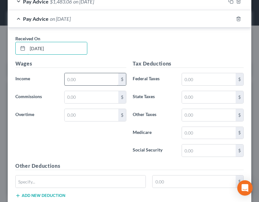
type input "[DATE]"
click at [85, 77] on input "text" at bounding box center [92, 79] width 54 height 12
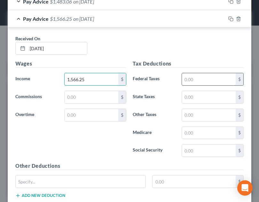
type input "1,566.25"
click at [197, 81] on input "text" at bounding box center [209, 79] width 54 height 12
type input "183.75"
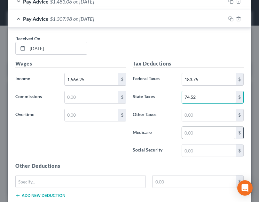
type input "74.52"
click at [206, 137] on input "text" at bounding box center [209, 133] width 54 height 12
type input "22.74"
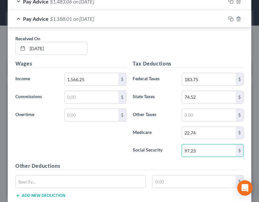
type input "97.23"
click at [214, 160] on div "Tax Deductions Federal Taxes 183.75 $ State Taxes 74.52 $ Other Taxes $ Medicar…" at bounding box center [188, 111] width 117 height 102
click at [146, 18] on div "Pay Advice $1,188.01 on [DATE]" at bounding box center [117, 18] width 218 height 17
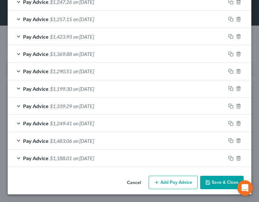
scroll to position [511, 0]
click at [169, 185] on button "Add Pay Advice" at bounding box center [173, 182] width 49 height 13
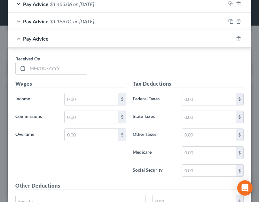
scroll to position [652, 0]
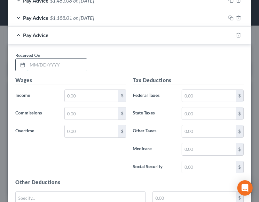
click at [60, 65] on input "text" at bounding box center [58, 65] width 60 height 12
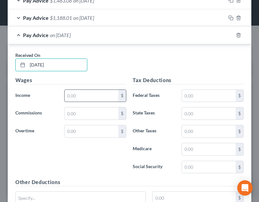
type input "[DATE]"
click at [84, 100] on input "text" at bounding box center [92, 96] width 54 height 12
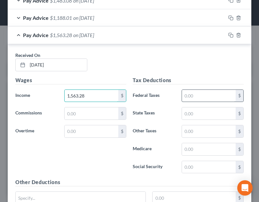
type input "1,563.28"
click at [199, 95] on input "text" at bounding box center [209, 96] width 54 height 12
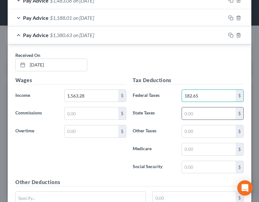
type input "182.65"
click at [205, 109] on input "text" at bounding box center [209, 114] width 54 height 12
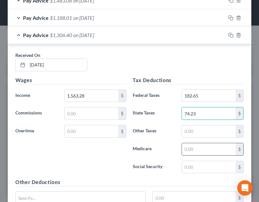
type input "74.23"
click at [204, 150] on input "text" at bounding box center [209, 149] width 54 height 12
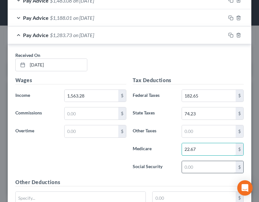
type input "22.67"
click at [201, 164] on input "text" at bounding box center [209, 167] width 54 height 12
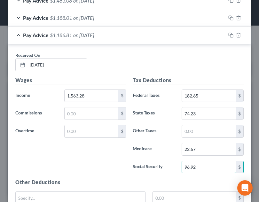
type input "96.92"
click at [199, 73] on div "Received On * [DATE]" at bounding box center [129, 64] width 235 height 25
click at [149, 46] on div "Received On * [DATE] Wages Income * 1,563.28 $ Commissions $ Overtime $ Tax Ded…" at bounding box center [130, 202] width 244 height 316
click at [149, 40] on div "Pay Advice $1,186.81 on [DATE]" at bounding box center [117, 35] width 218 height 17
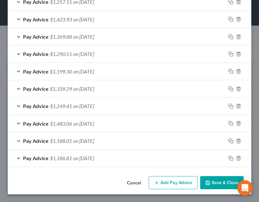
scroll to position [528, 0]
click at [165, 180] on button "Add Pay Advice" at bounding box center [173, 182] width 49 height 13
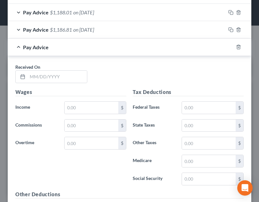
scroll to position [686, 0]
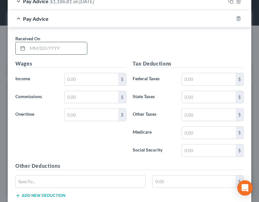
click at [63, 52] on input "text" at bounding box center [58, 48] width 60 height 12
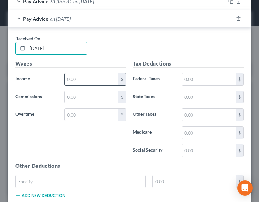
type input "[DATE]"
click at [90, 76] on input "text" at bounding box center [92, 79] width 54 height 12
click at [104, 76] on input "text" at bounding box center [92, 79] width 54 height 12
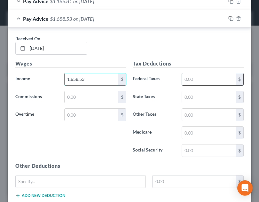
type input "1,658.53"
click at [205, 78] on input "text" at bounding box center [209, 79] width 54 height 12
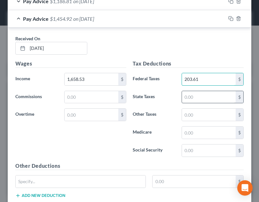
type input "203.61"
click at [209, 96] on input "text" at bounding box center [209, 97] width 54 height 12
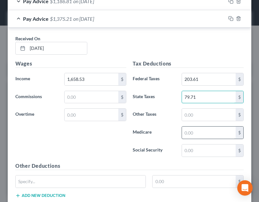
type input "79.71"
click at [201, 134] on input "text" at bounding box center [209, 133] width 54 height 12
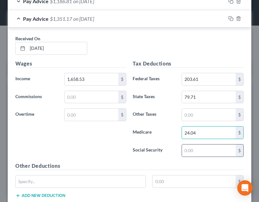
type input "24.04"
click at [207, 157] on div "$" at bounding box center [213, 150] width 62 height 13
click at [205, 151] on input "text" at bounding box center [209, 151] width 54 height 12
type input "102.83"
click at [209, 164] on h5 "Other Deductions" at bounding box center [129, 166] width 229 height 8
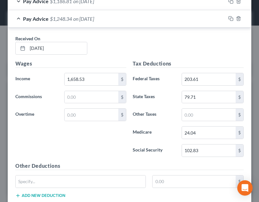
scroll to position [637, 0]
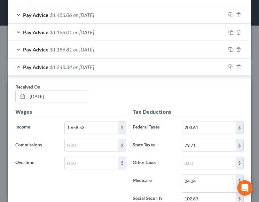
click at [151, 66] on div "Pay Advice $1,248.34 on [DATE]" at bounding box center [117, 67] width 218 height 17
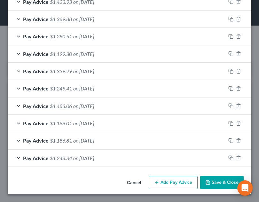
scroll to position [546, 0]
click at [174, 185] on button "Add Pay Advice" at bounding box center [173, 182] width 49 height 13
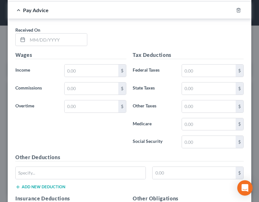
scroll to position [722, 0]
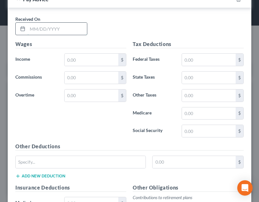
click at [67, 32] on input "text" at bounding box center [58, 29] width 60 height 12
type input "[DATE]"
click at [88, 55] on input "text" at bounding box center [92, 60] width 54 height 12
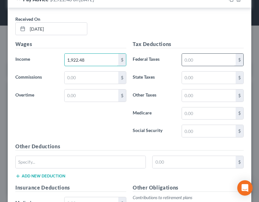
type input "1,922.48"
click at [201, 59] on input "text" at bounding box center [209, 60] width 54 height 12
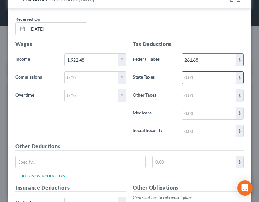
type input "261.68"
click at [199, 78] on input "text" at bounding box center [209, 78] width 54 height 12
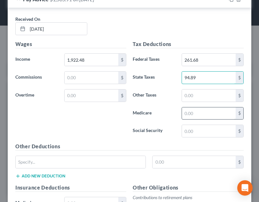
type input "94.89"
click at [210, 118] on input "text" at bounding box center [209, 114] width 54 height 12
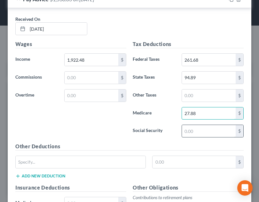
type input "27.88"
click at [212, 134] on input "text" at bounding box center [209, 131] width 54 height 12
type input "119.19"
click at [197, 146] on h5 "Other Deductions" at bounding box center [129, 147] width 229 height 8
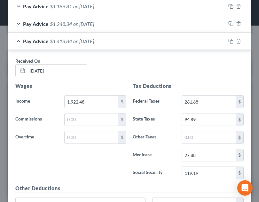
scroll to position [695, 0]
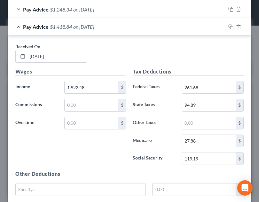
click at [136, 29] on div "Pay Advice $1,418.84 on [DATE]" at bounding box center [117, 26] width 218 height 17
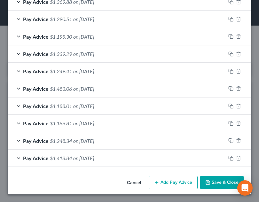
scroll to position [563, 0]
click at [181, 182] on button "Add Pay Advice" at bounding box center [173, 182] width 49 height 13
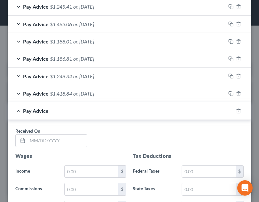
scroll to position [630, 0]
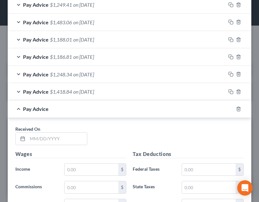
click at [193, 114] on div "Pay Advice" at bounding box center [121, 109] width 226 height 17
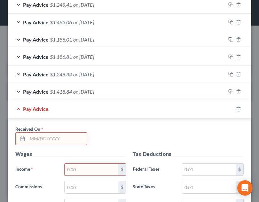
click at [237, 111] on div at bounding box center [243, 109] width 18 height 10
click at [239, 109] on line "button" at bounding box center [239, 109] width 0 height 1
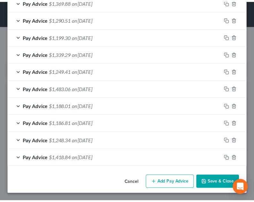
scroll to position [563, 0]
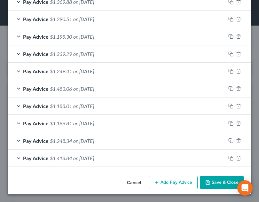
click at [224, 188] on button "Save & Close" at bounding box center [222, 182] width 44 height 13
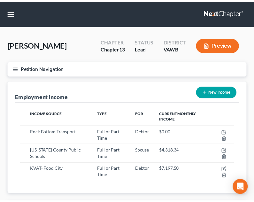
scroll to position [319981, 319862]
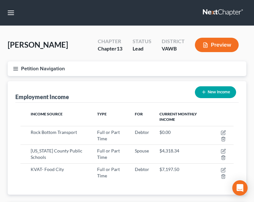
click at [14, 70] on line "button" at bounding box center [15, 70] width 4 height 0
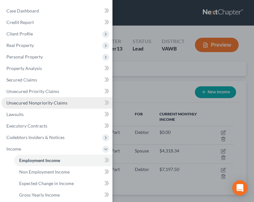
click at [48, 105] on span "Unsecured Nonpriority Claims" at bounding box center [36, 102] width 61 height 5
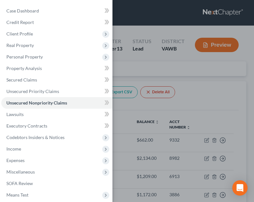
click at [157, 124] on div "Case Dashboard Payments Invoices Payments Payments Credit Report Client Profile" at bounding box center [127, 101] width 254 height 202
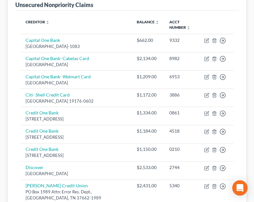
scroll to position [97, 0]
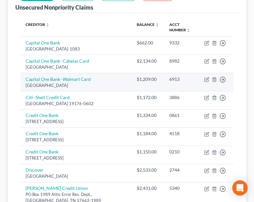
click at [107, 85] on div "[GEOGRAPHIC_DATA]" at bounding box center [76, 86] width 101 height 6
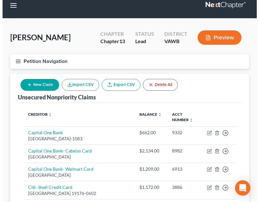
scroll to position [2, 0]
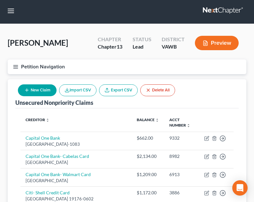
click at [42, 93] on button "New Claim" at bounding box center [37, 91] width 39 height 12
select select "0"
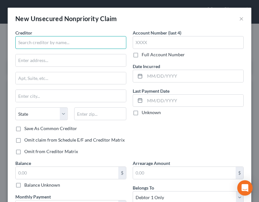
click at [73, 37] on input "text" at bounding box center [70, 42] width 111 height 13
click at [68, 46] on input "text" at bounding box center [70, 42] width 111 height 13
type input "Gates Denistry"
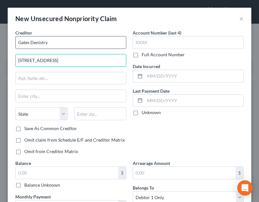
type input "[STREET_ADDRESS]"
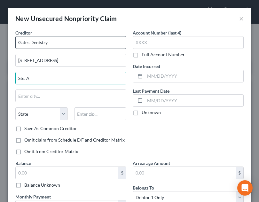
type input "Ste. A"
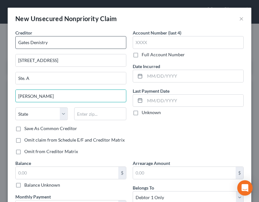
type input "[PERSON_NAME]"
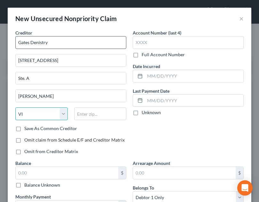
select select "48"
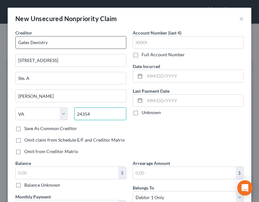
type input "24354"
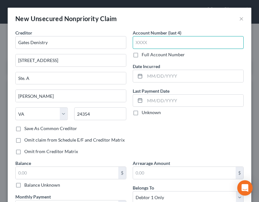
click at [165, 40] on input "text" at bounding box center [188, 42] width 111 height 13
drag, startPoint x: 163, startPoint y: 42, endPoint x: 112, endPoint y: 43, distance: 50.9
click at [112, 43] on div "Creditor * Gates Denistry [STREET_ADDRESS] A [PERSON_NAME] State [US_STATE] AK …" at bounding box center [129, 141] width 235 height 225
type input "4851"
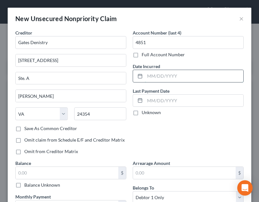
click at [182, 76] on input "text" at bounding box center [194, 76] width 99 height 12
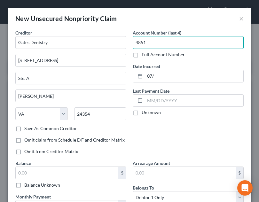
click at [180, 42] on input "4851" at bounding box center [188, 42] width 111 height 13
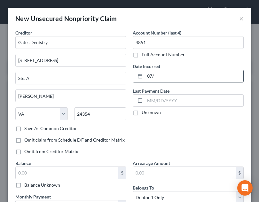
click at [166, 77] on input "07/" at bounding box center [194, 76] width 99 height 12
type input "[DATE]"
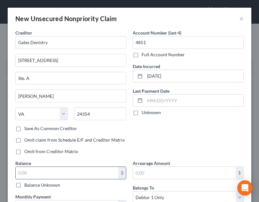
click at [87, 168] on input "text" at bounding box center [67, 173] width 103 height 12
type input "257.00"
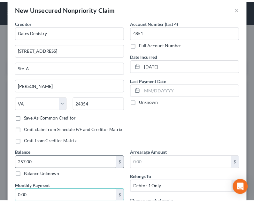
scroll to position [92, 0]
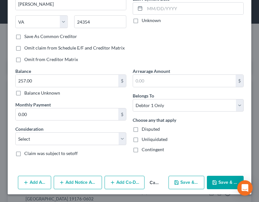
click at [86, 169] on div "Creditor * Gates Denistry [STREET_ADDRESS] A [PERSON_NAME] State [US_STATE] AK …" at bounding box center [130, 55] width 244 height 236
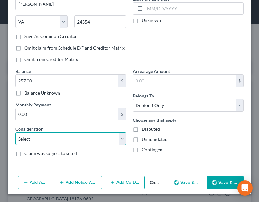
click at [84, 139] on select "Select Cable / Satellite Services Collection Agency Credit Card Debt Debt Couns…" at bounding box center [70, 139] width 111 height 13
select select "9"
click at [15, 133] on select "Select Cable / Satellite Services Collection Agency Credit Card Debt Debt Couns…" at bounding box center [70, 139] width 111 height 13
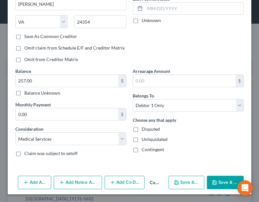
click at [190, 187] on button "Save & New" at bounding box center [187, 182] width 36 height 13
select select "0"
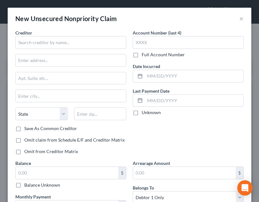
click at [157, 26] on div "New Unsecured Nonpriority Claim ×" at bounding box center [130, 19] width 244 height 22
click at [239, 18] on button "×" at bounding box center [241, 19] width 4 height 8
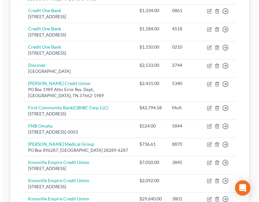
scroll to position [206, 0]
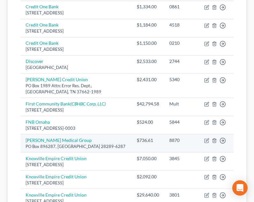
click at [193, 144] on td "8870" at bounding box center [182, 143] width 35 height 18
click at [207, 140] on icon "button" at bounding box center [207, 140] width 5 height 5
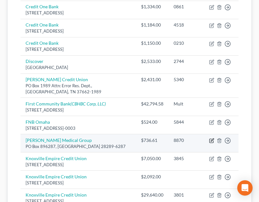
select select "28"
select select "9"
select select "0"
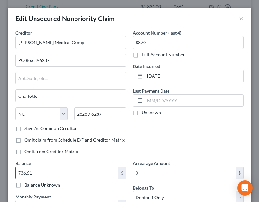
click at [69, 174] on input "736.61" at bounding box center [67, 173] width 103 height 12
type input "925.21"
click at [120, 154] on div "Omit from Creditor Matrix" at bounding box center [70, 152] width 111 height 6
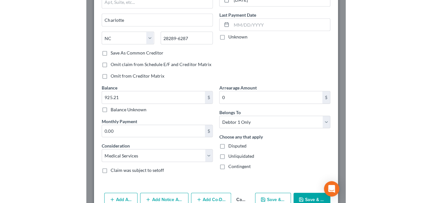
scroll to position [77, 0]
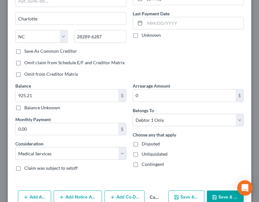
click at [219, 191] on button "Save & Close" at bounding box center [225, 197] width 37 height 13
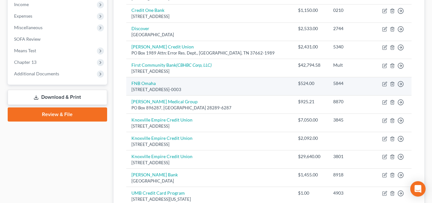
click at [400, 93] on td "Move to D Move to E Move to G Move to Notice Only" at bounding box center [393, 86] width 37 height 18
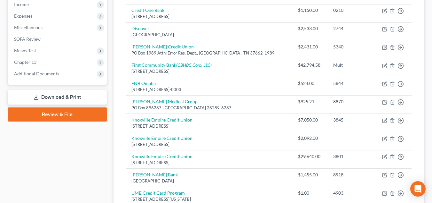
scroll to position [0, 0]
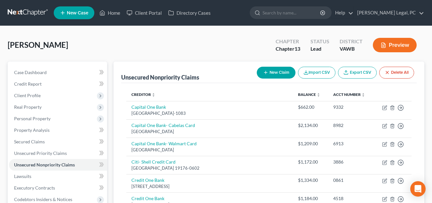
click at [24, 4] on nav "Home New Case Client Portal Directory Cases [PERSON_NAME] Legal, PC [PERSON_NAM…" at bounding box center [216, 13] width 432 height 26
click at [28, 76] on link "Case Dashboard" at bounding box center [58, 73] width 98 height 12
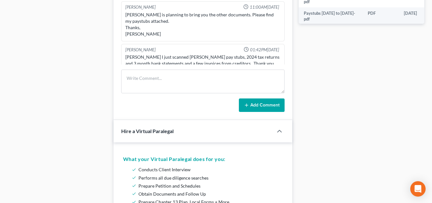
scroll to position [334, 0]
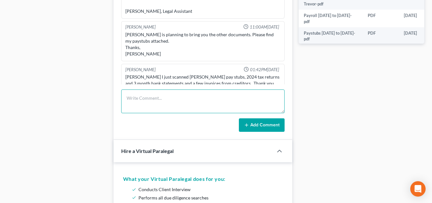
click at [219, 102] on textarea at bounding box center [203, 101] width 164 height 24
type textarea "updated case with paystubs and additional creditors let Hope know via email"
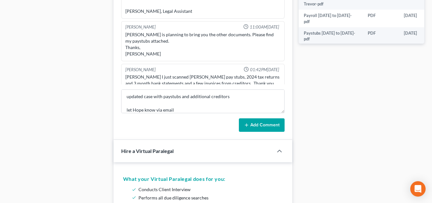
click at [268, 125] on button "Add Comment" at bounding box center [262, 124] width 46 height 13
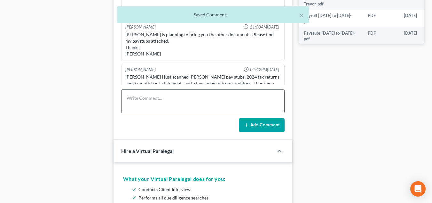
scroll to position [1529, 0]
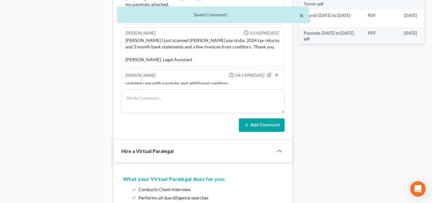
click at [302, 13] on button "×" at bounding box center [302, 16] width 4 height 8
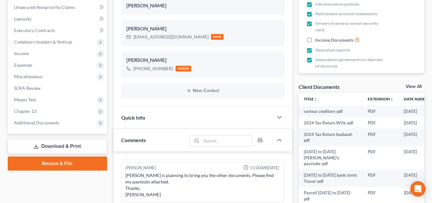
scroll to position [0, 0]
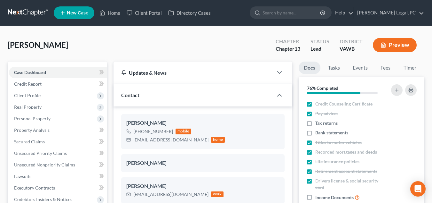
click at [38, 7] on link at bounding box center [28, 13] width 41 height 12
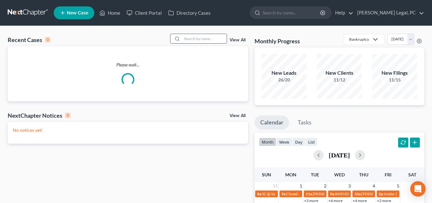
click at [204, 38] on input "search" at bounding box center [204, 38] width 45 height 9
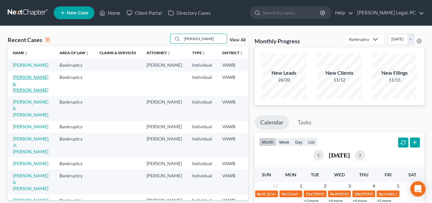
type input "allen"
click at [20, 89] on link "Allen, Darrell & Deanna" at bounding box center [31, 83] width 36 height 18
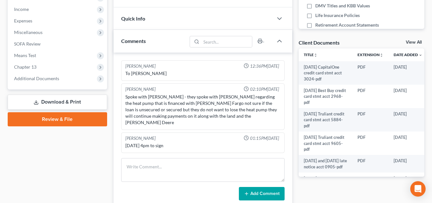
scroll to position [189, 0]
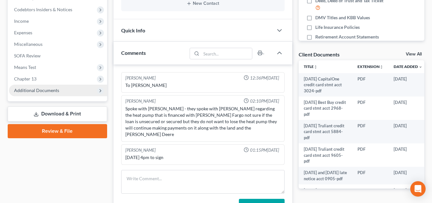
click at [33, 92] on span "Additional Documents" at bounding box center [36, 89] width 45 height 5
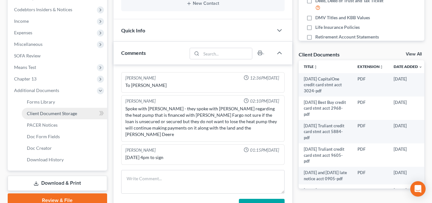
click at [60, 110] on span "Client Document Storage" at bounding box center [52, 112] width 50 height 5
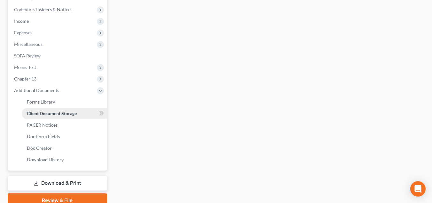
scroll to position [87, 0]
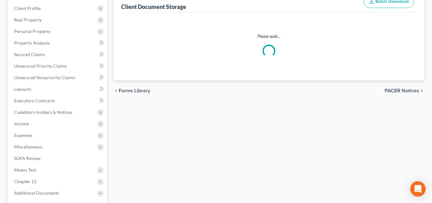
select select "0"
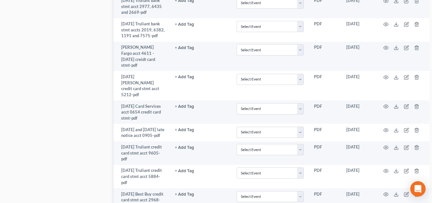
scroll to position [622, 0]
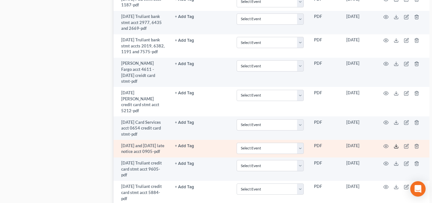
click at [394, 149] on icon at bounding box center [396, 145] width 5 height 5
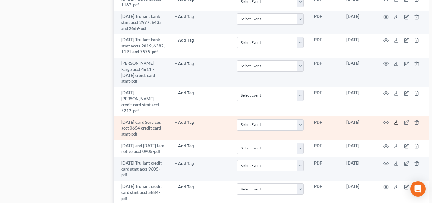
click at [394, 125] on icon at bounding box center [396, 122] width 5 height 5
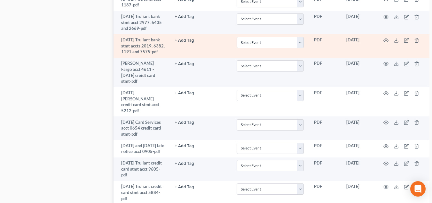
click at [181, 43] on button "+ Add Tag" at bounding box center [184, 40] width 19 height 4
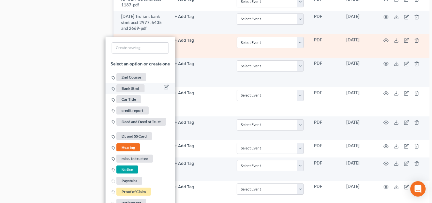
click at [130, 92] on span "Bank Stmt" at bounding box center [131, 88] width 28 height 8
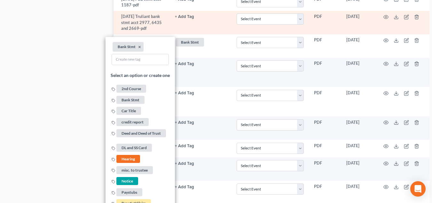
click at [182, 19] on button "+ Add Tag" at bounding box center [184, 17] width 19 height 4
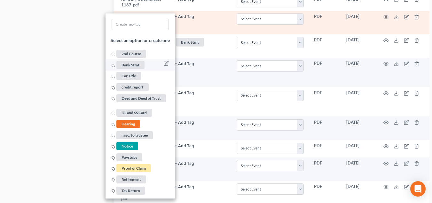
click at [138, 67] on link "Bank Stmt" at bounding box center [129, 64] width 34 height 5
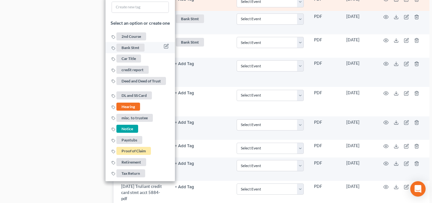
click at [131, 52] on span "Bank Stmt" at bounding box center [131, 48] width 28 height 8
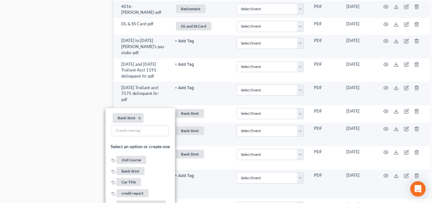
scroll to position [507, 0]
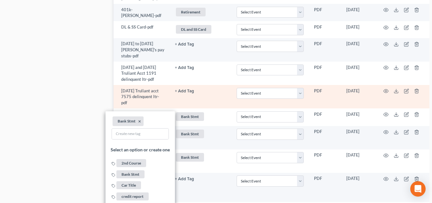
click at [184, 93] on button "+ Add Tag" at bounding box center [184, 91] width 19 height 4
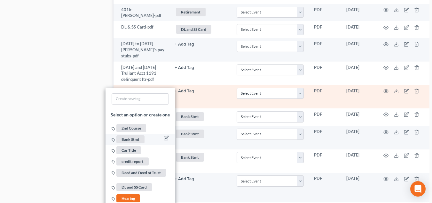
click at [134, 143] on span "Bank Stmt" at bounding box center [131, 139] width 28 height 8
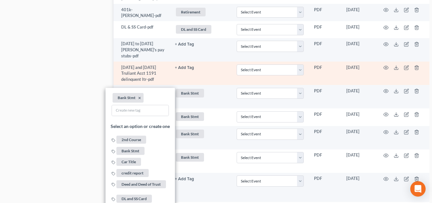
click at [179, 70] on button "+ Add Tag" at bounding box center [184, 68] width 19 height 4
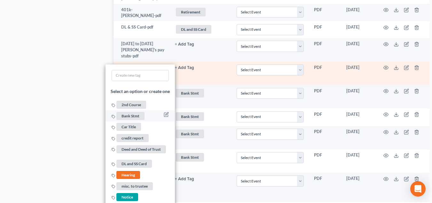
click at [127, 119] on span "Bank Stmt" at bounding box center [131, 115] width 28 height 8
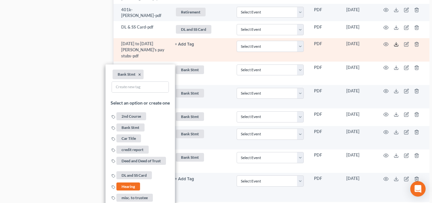
click at [397, 45] on line at bounding box center [397, 43] width 0 height 3
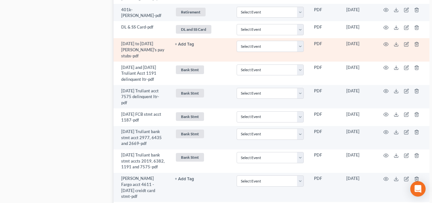
click at [176, 46] on button "+ Add Tag" at bounding box center [184, 44] width 19 height 4
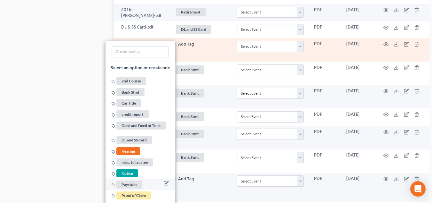
click at [130, 188] on span "Paystubs" at bounding box center [130, 184] width 26 height 8
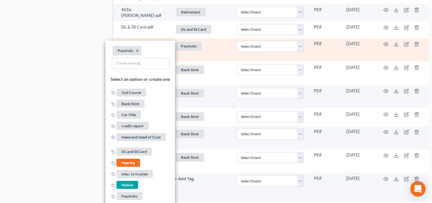
click at [206, 61] on td "Paystubs + Add Tag Paystubs × Select an option or create one 2nd Course Bank St…" at bounding box center [201, 49] width 62 height 23
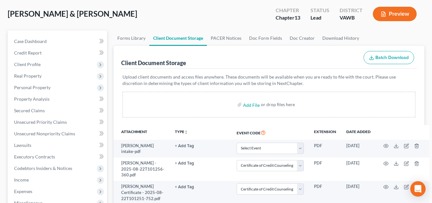
scroll to position [29, 0]
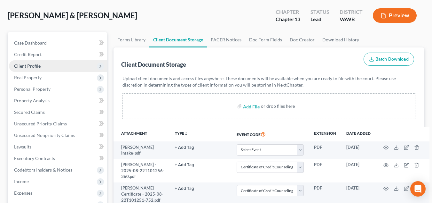
click at [39, 67] on span "Client Profile" at bounding box center [27, 65] width 27 height 5
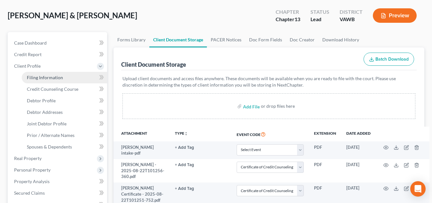
click at [39, 73] on link "Filing Information" at bounding box center [64, 78] width 85 height 12
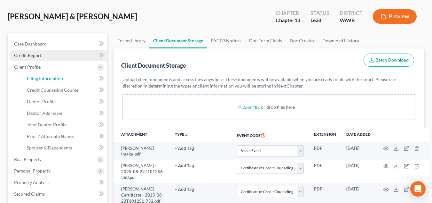
select select "1"
select select "3"
select select "84"
select select "48"
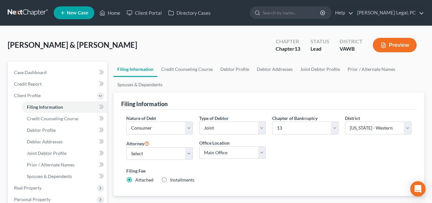
click at [168, 160] on div "Attorney Select Shane Hiatt - VAWB Scot Farthing - VAWB" at bounding box center [159, 152] width 73 height 26
click at [165, 153] on select "Select Shane Hiatt - VAWB Scot Farthing - VAWB" at bounding box center [159, 153] width 67 height 13
select select "0"
click at [126, 147] on select "Select Shane Hiatt - VAWB Scot Farthing - VAWB" at bounding box center [159, 153] width 67 height 13
click at [196, 74] on link "Credit Counseling Course" at bounding box center [186, 68] width 59 height 15
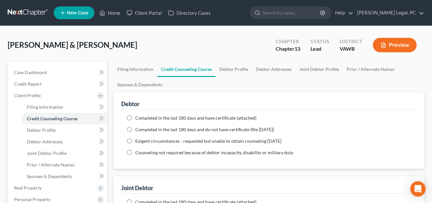
click at [191, 118] on span "Completed in the last 180 days and have certificate (attached)" at bounding box center [195, 117] width 121 height 5
click at [142, 118] on input "Completed in the last 180 days and have certificate (attached)" at bounding box center [140, 117] width 4 height 4
radio input "true"
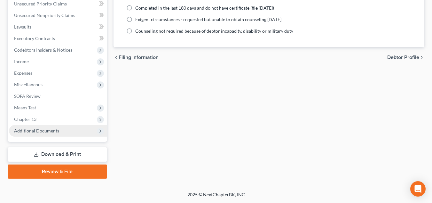
click at [45, 132] on span "Additional Documents" at bounding box center [36, 130] width 45 height 5
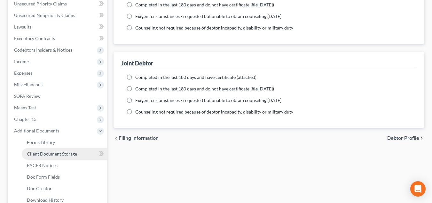
click at [55, 152] on span "Client Document Storage" at bounding box center [52, 153] width 50 height 5
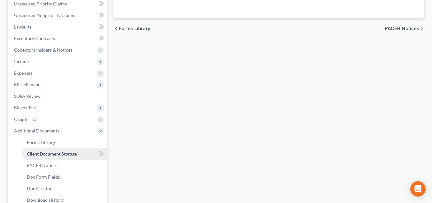
scroll to position [149, 0]
select select "0"
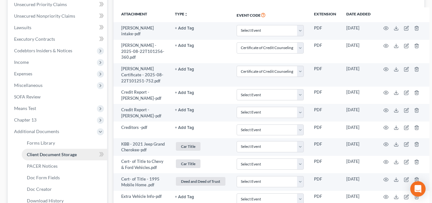
scroll to position [0, 0]
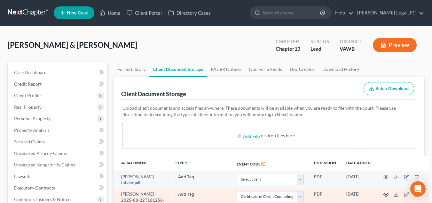
click at [384, 194] on icon "button" at bounding box center [386, 194] width 5 height 5
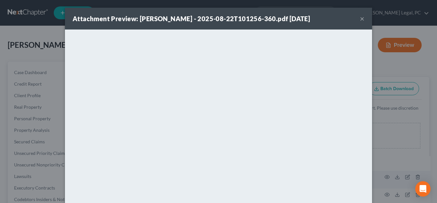
click at [360, 19] on button "×" at bounding box center [362, 19] width 4 height 8
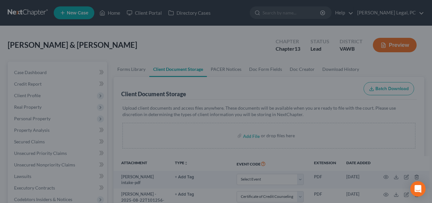
scroll to position [177, 0]
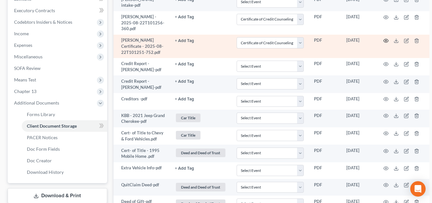
click at [384, 43] on icon "button" at bounding box center [386, 40] width 5 height 5
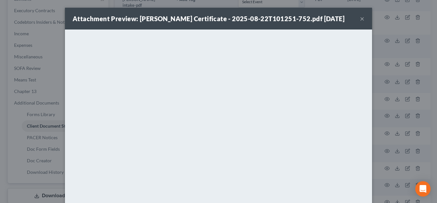
click at [357, 20] on div "Attachment Preview: Deanna Certificate - 2025-08-22T101251-752.pdf 08/22/2025 ×" at bounding box center [218, 19] width 307 height 22
click at [360, 19] on button "×" at bounding box center [362, 19] width 4 height 8
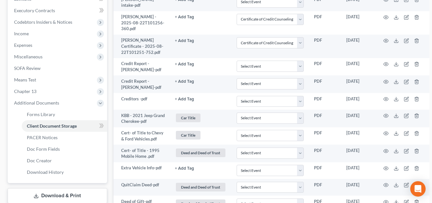
scroll to position [0, 0]
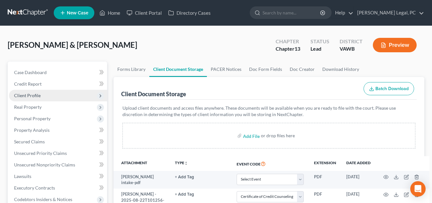
click at [36, 98] on span "Client Profile" at bounding box center [58, 96] width 98 height 12
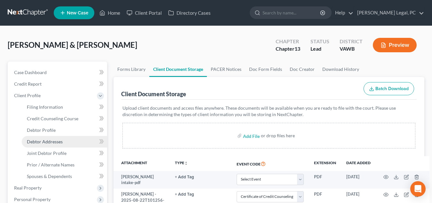
click at [55, 142] on span "Debtor Addresses" at bounding box center [45, 141] width 36 height 5
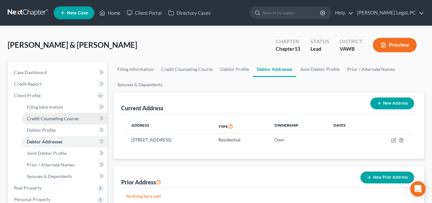
click at [56, 120] on span "Credit Counseling Course" at bounding box center [53, 118] width 52 height 5
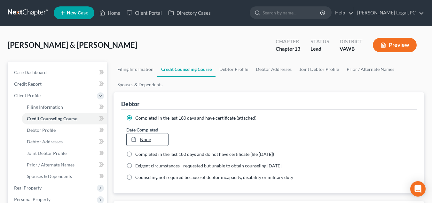
click at [150, 141] on link "None" at bounding box center [148, 139] width 42 height 12
type input "9/18/2025"
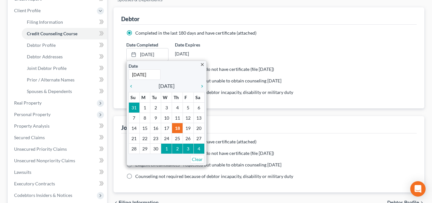
scroll to position [93, 0]
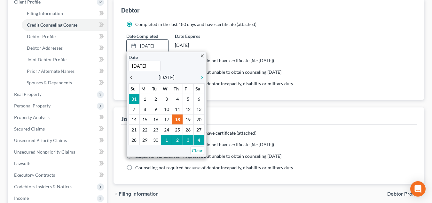
click at [133, 77] on icon "chevron_left" at bounding box center [133, 77] width 8 height 5
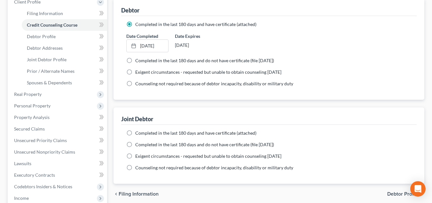
click at [151, 133] on span "Completed in the last 180 days and have certificate (attached)" at bounding box center [195, 132] width 121 height 5
click at [142, 133] on input "Completed in the last 180 days and have certificate (attached)" at bounding box center [140, 132] width 4 height 4
radio input "true"
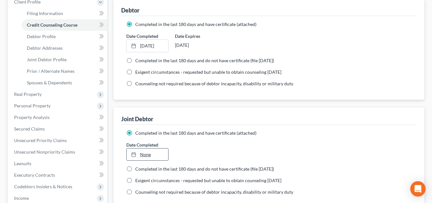
type input "9/18/2025"
click at [149, 160] on link "None" at bounding box center [148, 154] width 42 height 12
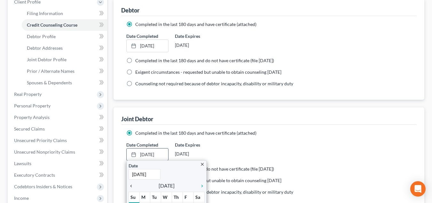
click at [133, 185] on icon "chevron_left" at bounding box center [133, 185] width 8 height 5
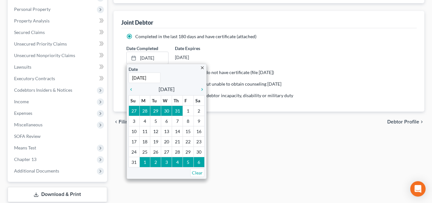
scroll to position [192, 0]
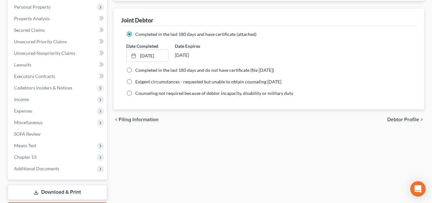
click at [224, 143] on div "Filing Information Credit Counseling Course Debtor Profile Debtor Addresses Joi…" at bounding box center [269, 42] width 318 height 347
click at [400, 118] on span "Debtor Profile" at bounding box center [404, 119] width 32 height 5
select select "1"
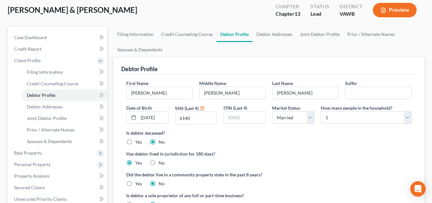
scroll to position [37, 0]
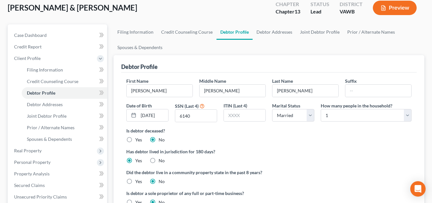
click at [189, 60] on div "Debtor Profile" at bounding box center [269, 63] width 296 height 17
click at [339, 115] on select "Select 1 2 3 4 5 6 7 8 9 10 11 12 13 14 15 16 17 18 19 20" at bounding box center [366, 115] width 91 height 13
select select "2"
click at [321, 109] on select "Select 1 2 3 4 5 6 7 8 9 10 11 12 13 14 15 16 17 18 19 20" at bounding box center [366, 115] width 91 height 13
click at [274, 33] on link "Debtor Addresses" at bounding box center [275, 31] width 44 height 15
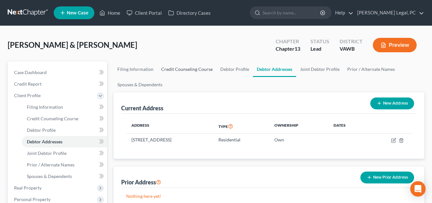
click at [198, 64] on link "Credit Counseling Course" at bounding box center [186, 68] width 59 height 15
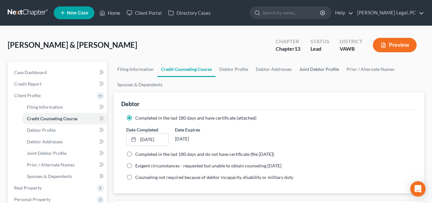
click at [325, 72] on link "Joint Debtor Profile" at bounding box center [319, 68] width 47 height 15
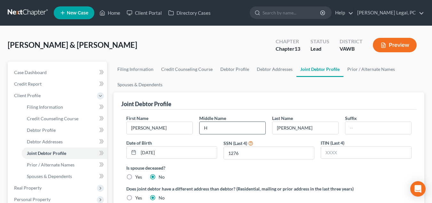
click at [218, 127] on input "H" at bounding box center [233, 128] width 66 height 12
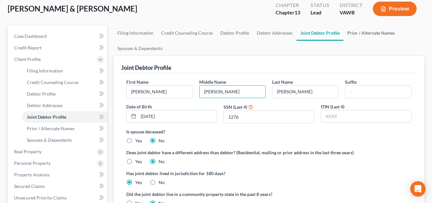
type input "Havens"
click at [373, 31] on link "Prior / Alternate Names" at bounding box center [371, 32] width 55 height 15
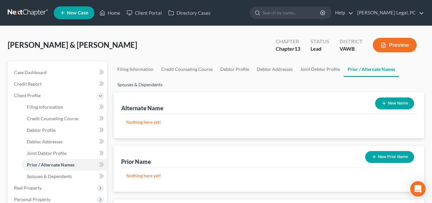
click at [166, 82] on link "Spouses & Dependents" at bounding box center [140, 84] width 53 height 15
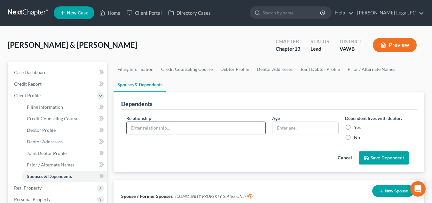
click at [166, 126] on input "text" at bounding box center [196, 128] width 139 height 12
type input "daughter"
click at [173, 95] on div "Dependents" at bounding box center [269, 100] width 296 height 17
click at [306, 128] on input "10" at bounding box center [306, 128] width 66 height 12
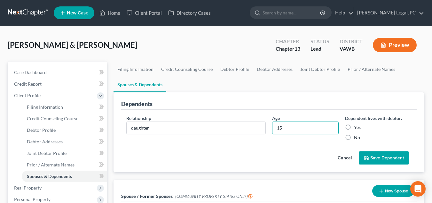
type input "15"
click at [359, 127] on label "Yes" at bounding box center [357, 127] width 7 height 6
click at [359, 127] on input "Yes" at bounding box center [359, 126] width 4 height 4
radio input "true"
click at [375, 161] on button "Save Dependent" at bounding box center [384, 157] width 50 height 13
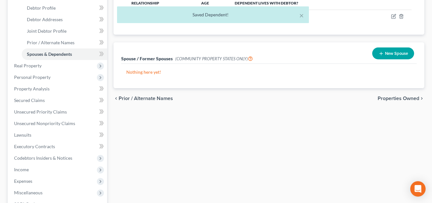
scroll to position [123, 0]
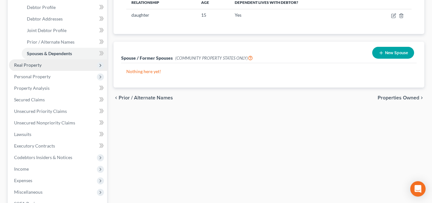
click at [60, 64] on span "Real Property" at bounding box center [58, 65] width 98 height 12
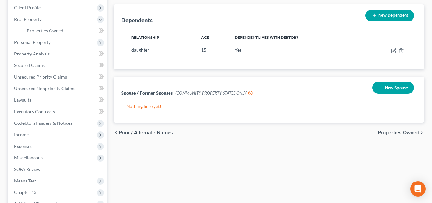
scroll to position [82, 0]
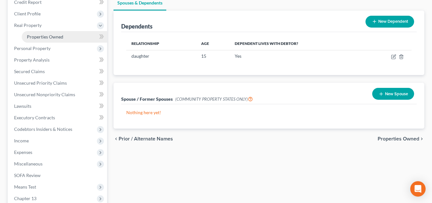
click at [47, 33] on link "Properties Owned" at bounding box center [64, 37] width 85 height 12
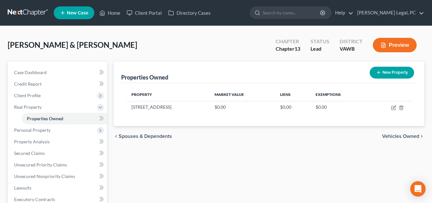
click at [133, 46] on div "Allen, Darrell & Deanna Upgraded Chapter Chapter 13 Status Lead District VAWB P…" at bounding box center [216, 48] width 417 height 28
click at [175, 75] on div "Properties Owned New Property" at bounding box center [269, 71] width 296 height 21
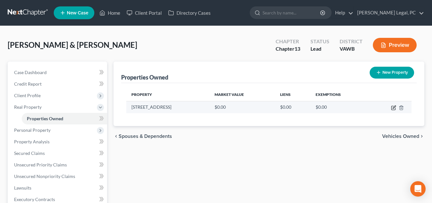
click at [395, 108] on icon "button" at bounding box center [393, 107] width 5 height 5
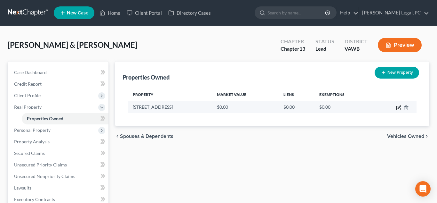
select select "48"
select select "132"
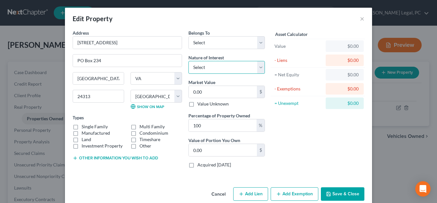
click at [226, 69] on select "Select Fee Simple Joint Tenant Life Estate Equitable Interest Future Interest T…" at bounding box center [227, 67] width 77 height 13
click at [217, 42] on select "Select Debtor 1 Only Debtor 2 Only Debtor 1 And Debtor 2 Only At Least One Of T…" at bounding box center [227, 42] width 77 height 13
select select "3"
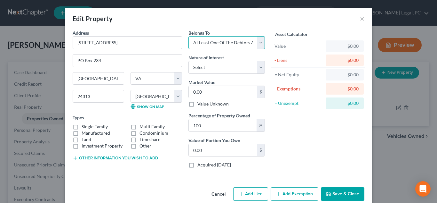
click at [189, 36] on select "Select Debtor 1 Only Debtor 2 Only Debtor 1 And Debtor 2 Only At Least One Of T…" at bounding box center [227, 42] width 77 height 13
click at [118, 156] on button "Other information you wish to add" at bounding box center [115, 157] width 85 height 5
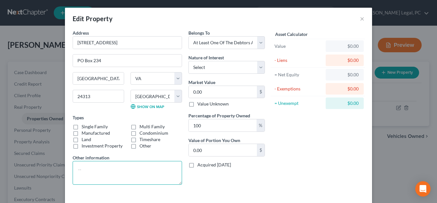
click at [115, 172] on textarea at bounding box center [127, 173] width 109 height 24
type textarea "joint with James P. Allen"
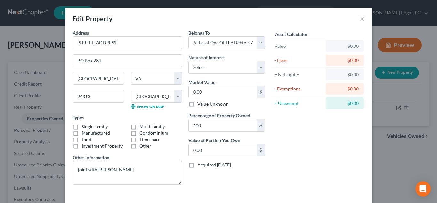
click at [90, 124] on label "Single Family" at bounding box center [95, 126] width 26 height 6
click at [88, 124] on input "Single Family" at bounding box center [86, 125] width 4 height 4
checkbox input "true"
click at [223, 153] on input "0.00" at bounding box center [223, 150] width 68 height 12
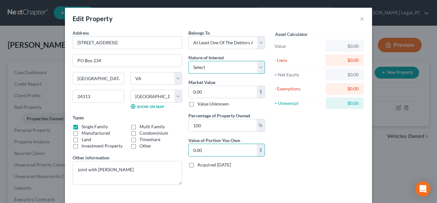
click at [223, 70] on select "Select Fee Simple Joint Tenant Life Estate Equitable Interest Future Interest T…" at bounding box center [227, 67] width 77 height 13
click at [189, 61] on select "Select Fee Simple Joint Tenant Life Estate Equitable Interest Future Interest T…" at bounding box center [227, 67] width 77 height 13
click at [199, 70] on select "Select Fee Simple Joint Tenant Life Estate Equitable Interest Future Interest T…" at bounding box center [227, 67] width 77 height 13
select select "0"
click at [189, 61] on select "Select Fee Simple Joint Tenant Life Estate Equitable Interest Future Interest T…" at bounding box center [227, 67] width 77 height 13
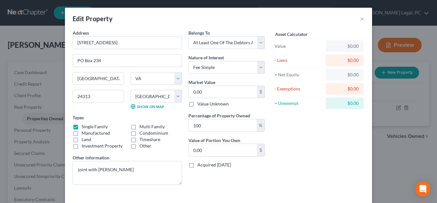
click at [311, 149] on div "Asset Calculator Value $0.00 - Liens $0.00 = Net Equity $0.00 - Exemptions $0.0…" at bounding box center [318, 109] width 100 height 160
click at [142, 167] on textarea "joint with James P. Allen" at bounding box center [127, 173] width 109 height 24
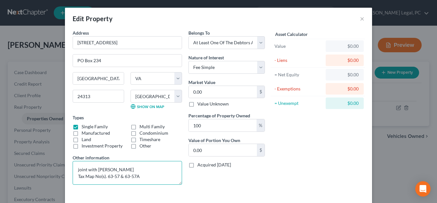
type textarea "joint with James P. Allen Tax Map No(s). 63-57 & 63-57A"
click at [342, 135] on div "Asset Calculator Value $0.00 - Liens $0.00 = Net Equity $0.00 - Exemptions $0.0…" at bounding box center [318, 109] width 100 height 160
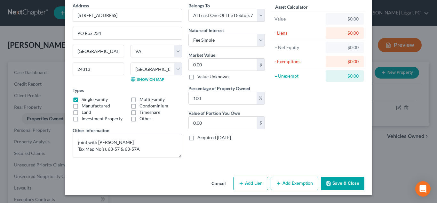
scroll to position [6, 0]
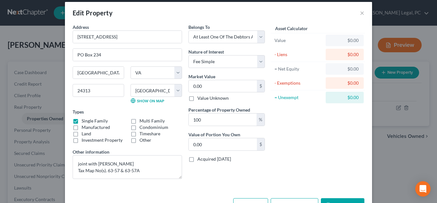
click at [166, 20] on div "Edit Property ×" at bounding box center [218, 13] width 307 height 22
click at [218, 84] on input "0.00" at bounding box center [223, 86] width 68 height 12
type input "3"
type input "3.00"
type input "36"
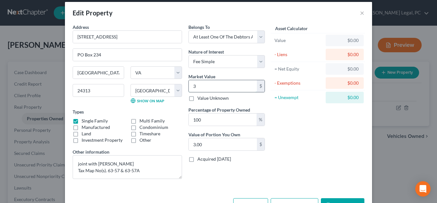
type input "36.00"
type input "364"
type input "364.00"
type input "3640"
type input "3,640.00"
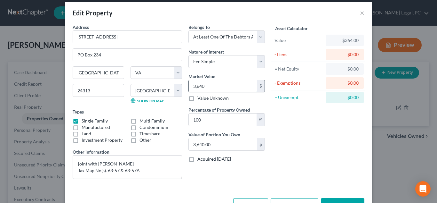
type input "3,6400"
type input "36,400.00"
click at [290, 130] on div "Asset Calculator Value $36,400.00 - Liens $0.00 = Net Equity $36,400.00 - Exemp…" at bounding box center [318, 104] width 100 height 160
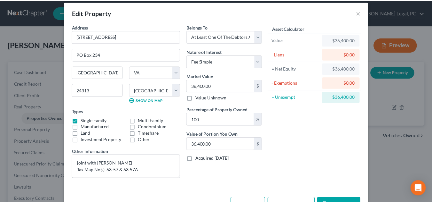
scroll to position [27, 0]
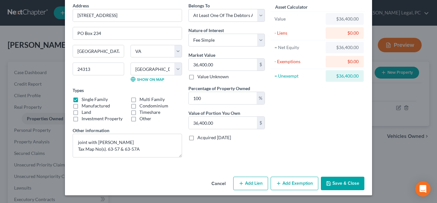
click at [337, 171] on div "Address * 244 Old Tram Road PO Box 234 Barren Springs State AL AK AR AZ CA CO C…" at bounding box center [218, 88] width 307 height 172
click at [340, 179] on button "Save & Close" at bounding box center [343, 182] width 44 height 13
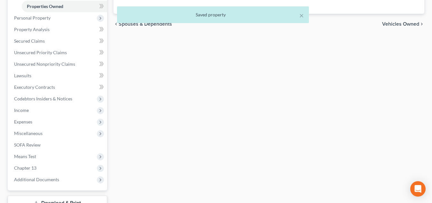
scroll to position [114, 0]
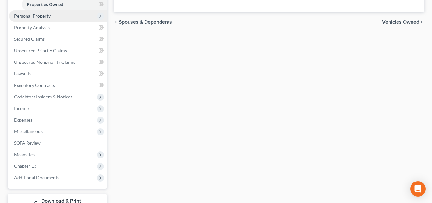
click at [79, 19] on span "Personal Property" at bounding box center [58, 16] width 98 height 12
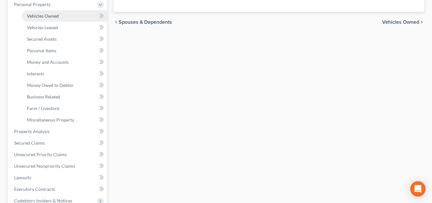
click at [71, 20] on link "Vehicles Owned" at bounding box center [64, 16] width 85 height 12
